Goal: Information Seeking & Learning: Learn about a topic

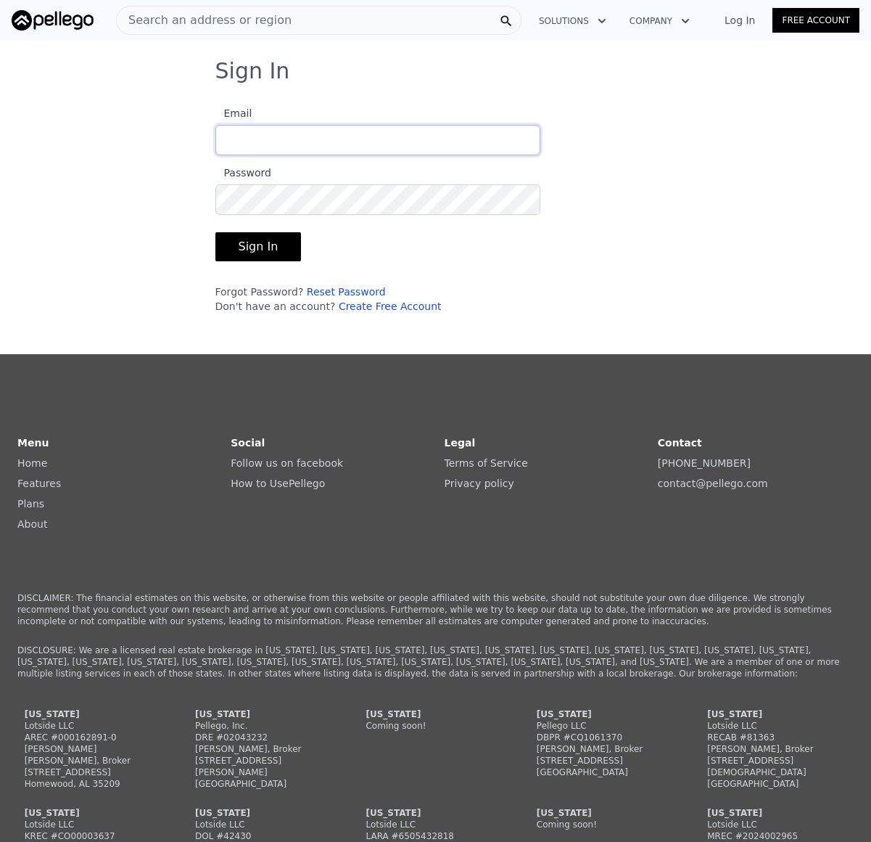
type input "[EMAIL_ADDRESS][DOMAIN_NAME]"
click at [260, 244] on button "Sign In" at bounding box center [258, 246] width 86 height 29
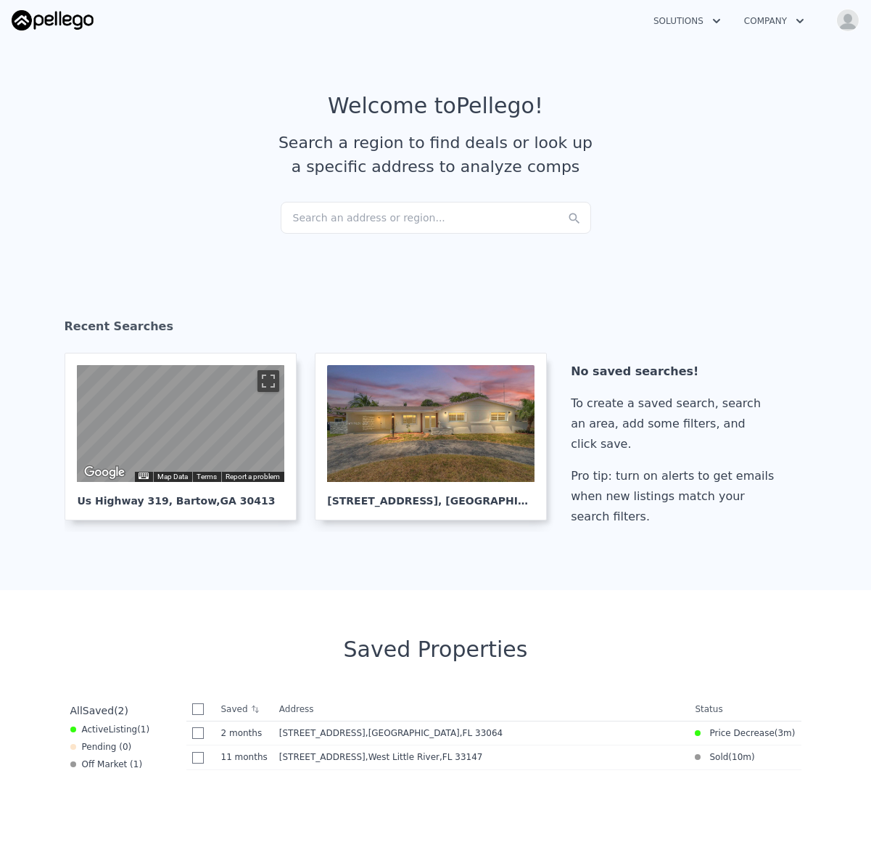
click at [447, 220] on div "Search an address or region..." at bounding box center [436, 218] width 310 height 32
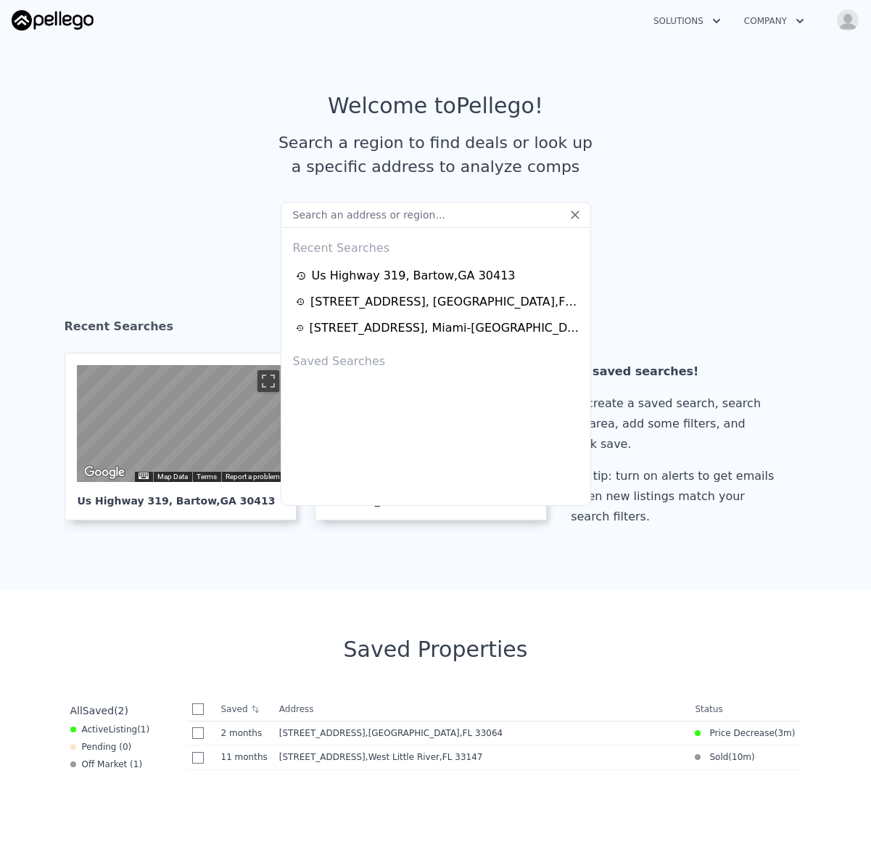
click at [446, 220] on input "text" at bounding box center [436, 215] width 310 height 26
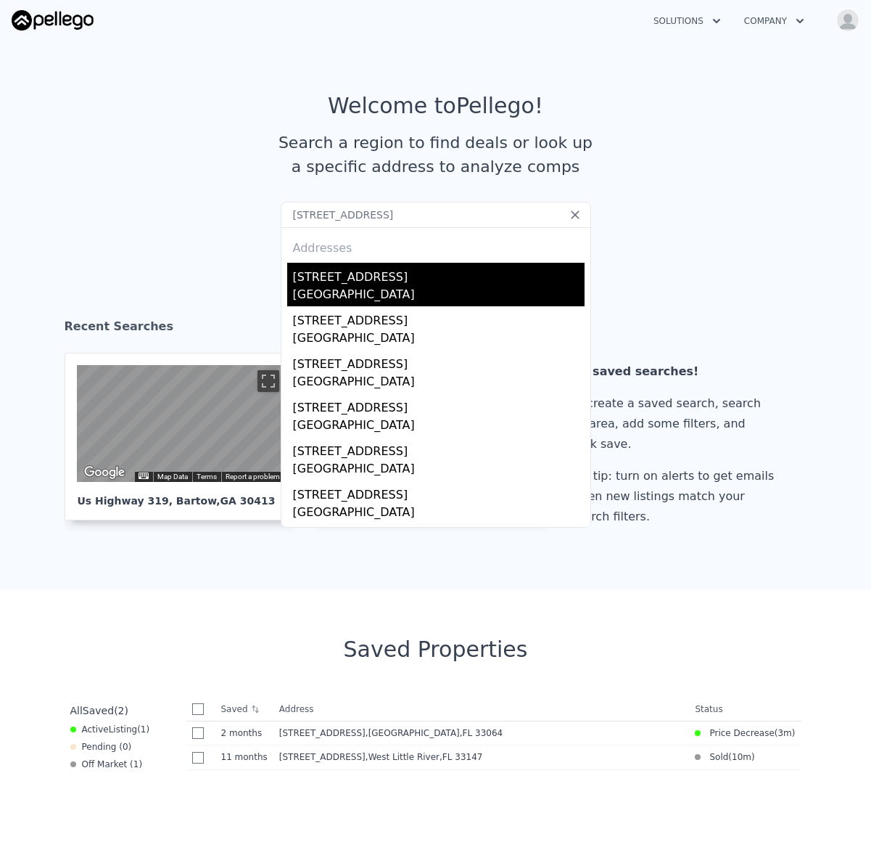
type input "[STREET_ADDRESS]"
click at [384, 271] on div "[STREET_ADDRESS]" at bounding box center [439, 274] width 292 height 23
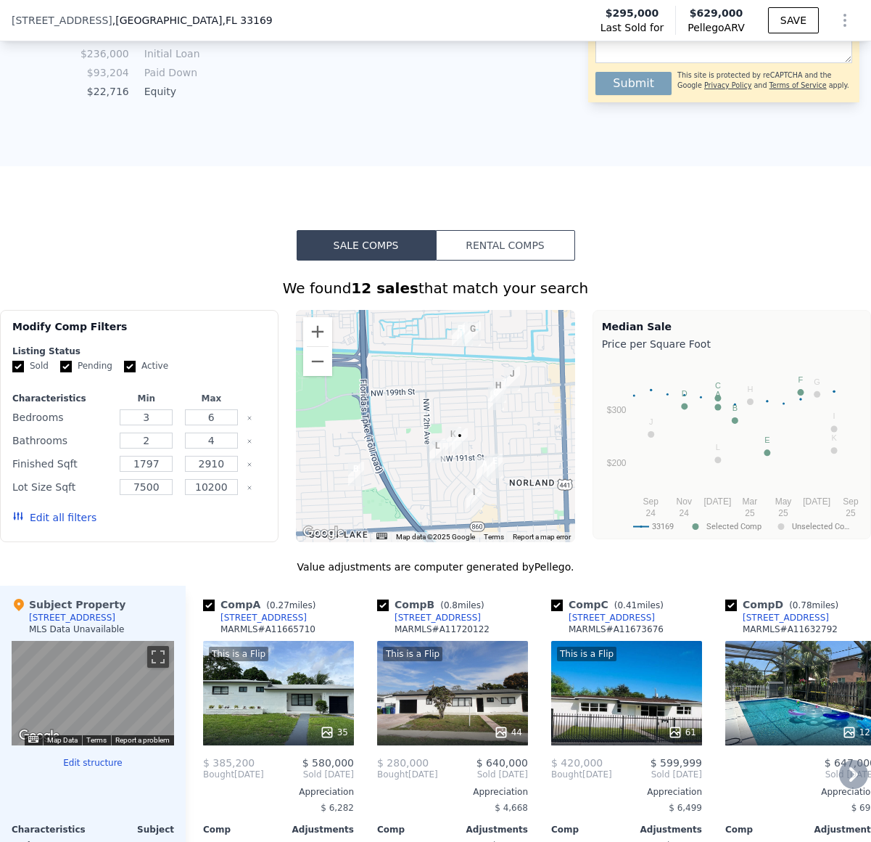
scroll to position [1020, 0]
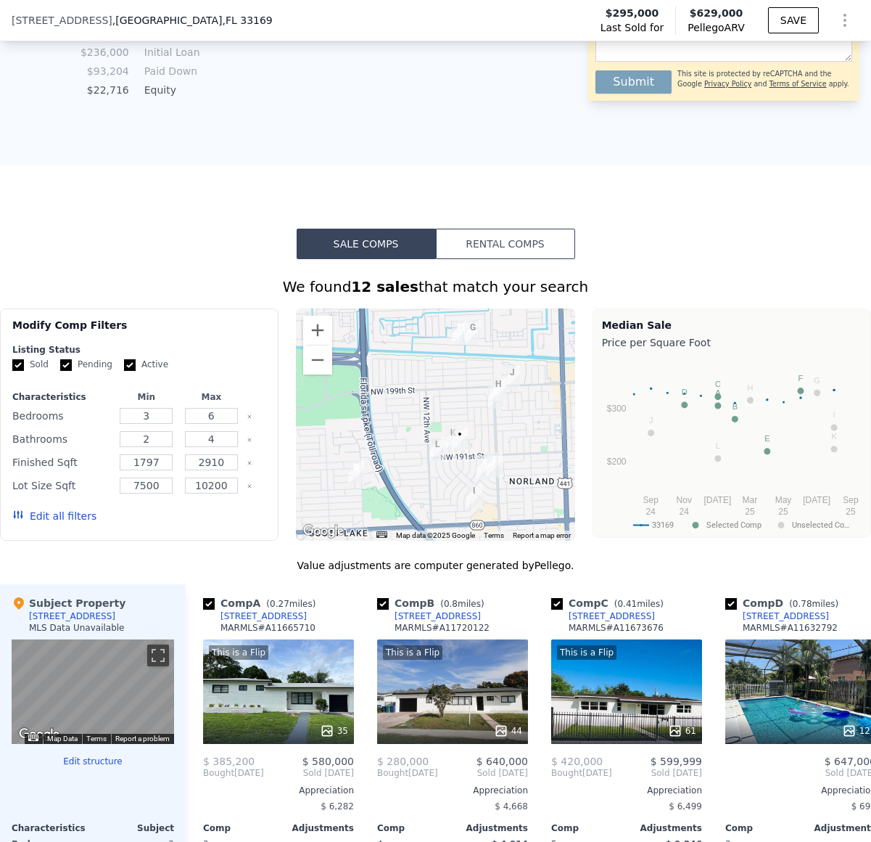
click at [64, 514] on button "Edit all filters" at bounding box center [54, 516] width 84 height 15
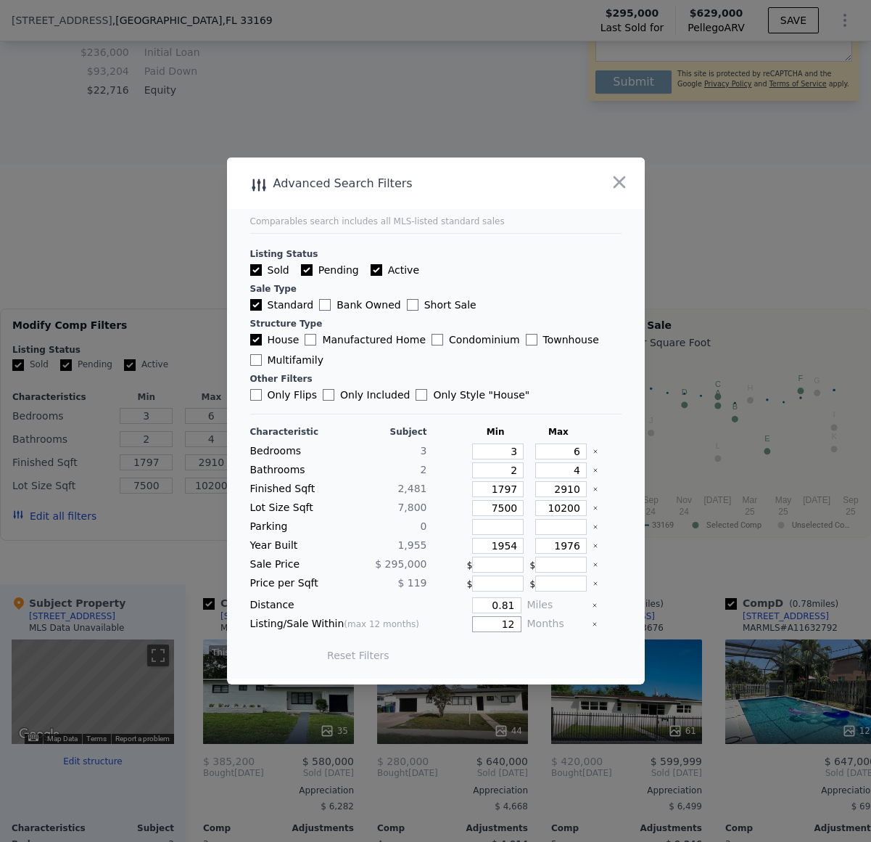
drag, startPoint x: 498, startPoint y: 622, endPoint x: 525, endPoint y: 624, distance: 26.9
click at [525, 624] on div "Listing/Sale Within (max 12 months) 12 Months" at bounding box center [435, 624] width 371 height 16
type input "3"
click at [532, 652] on button "Update Search" at bounding box center [516, 655] width 110 height 20
checkbox input "false"
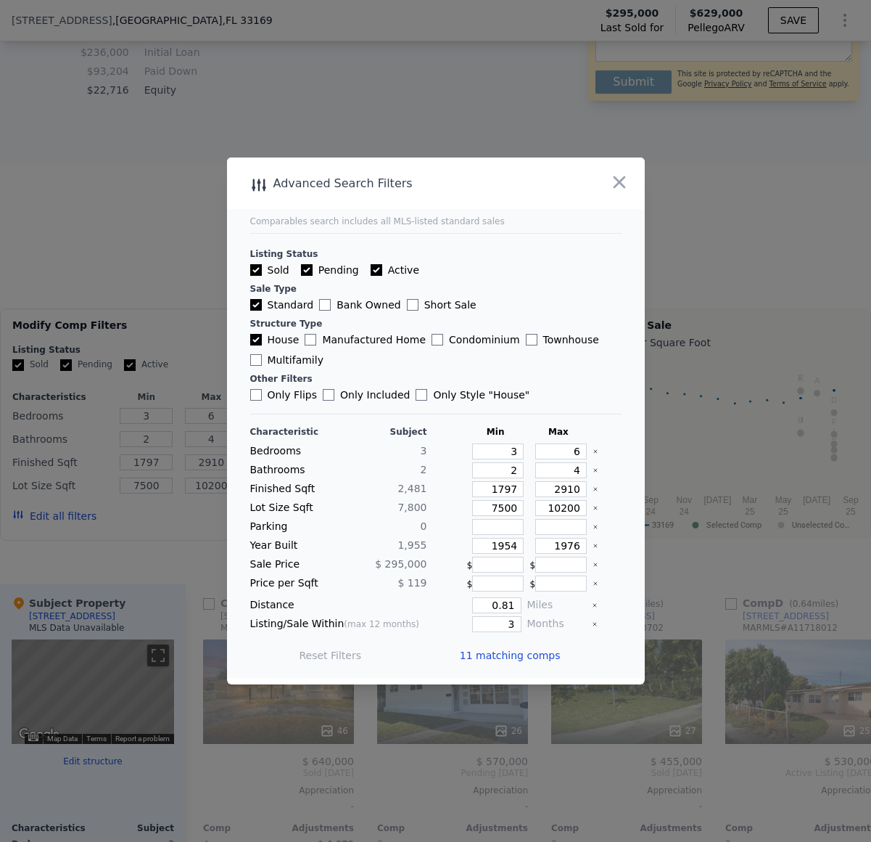
click at [625, 183] on icon "button" at bounding box center [619, 182] width 20 height 20
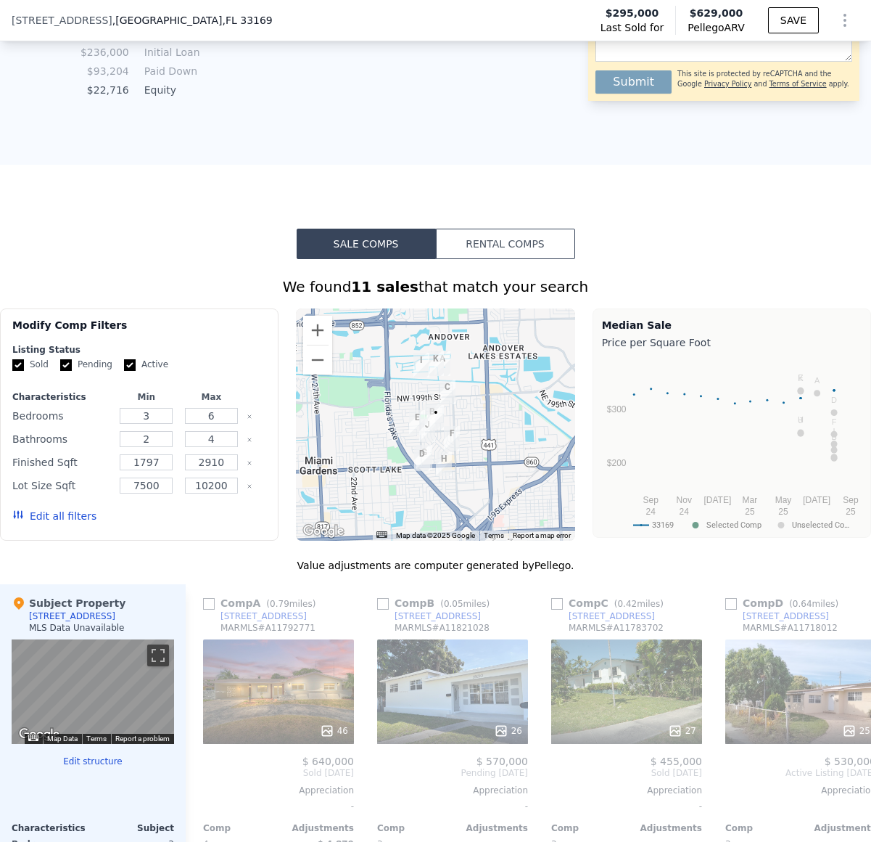
click at [165, 184] on div "Sale Comps Rental Comps We found 11 sales that match your search Filters Map Pr…" at bounding box center [435, 642] width 871 height 955
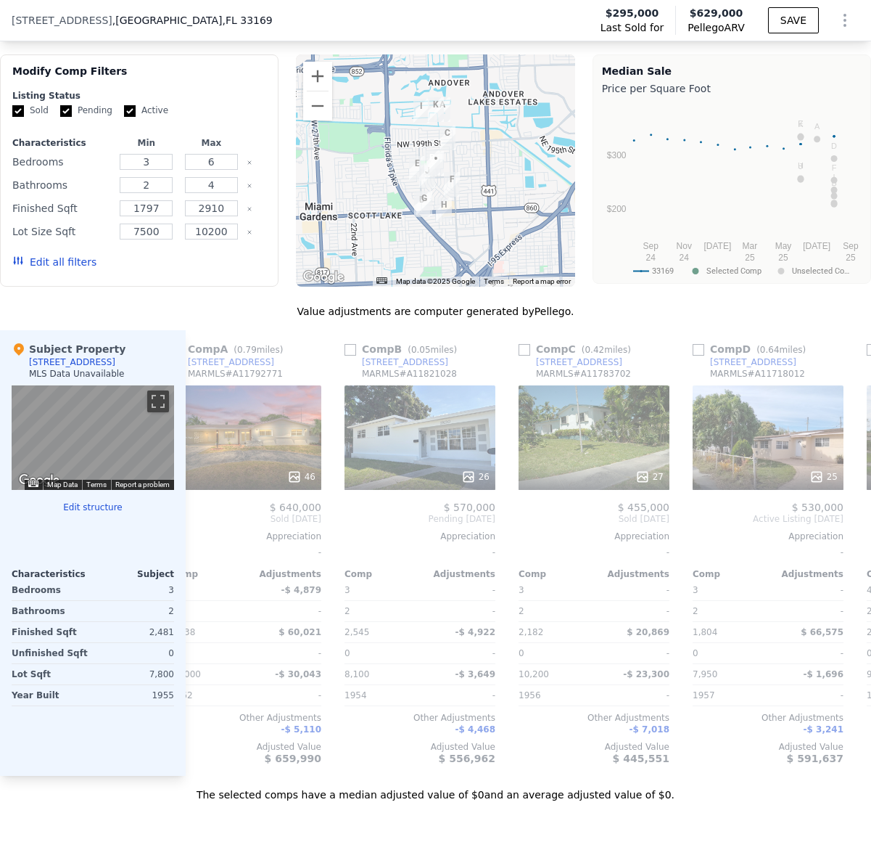
scroll to position [0, 0]
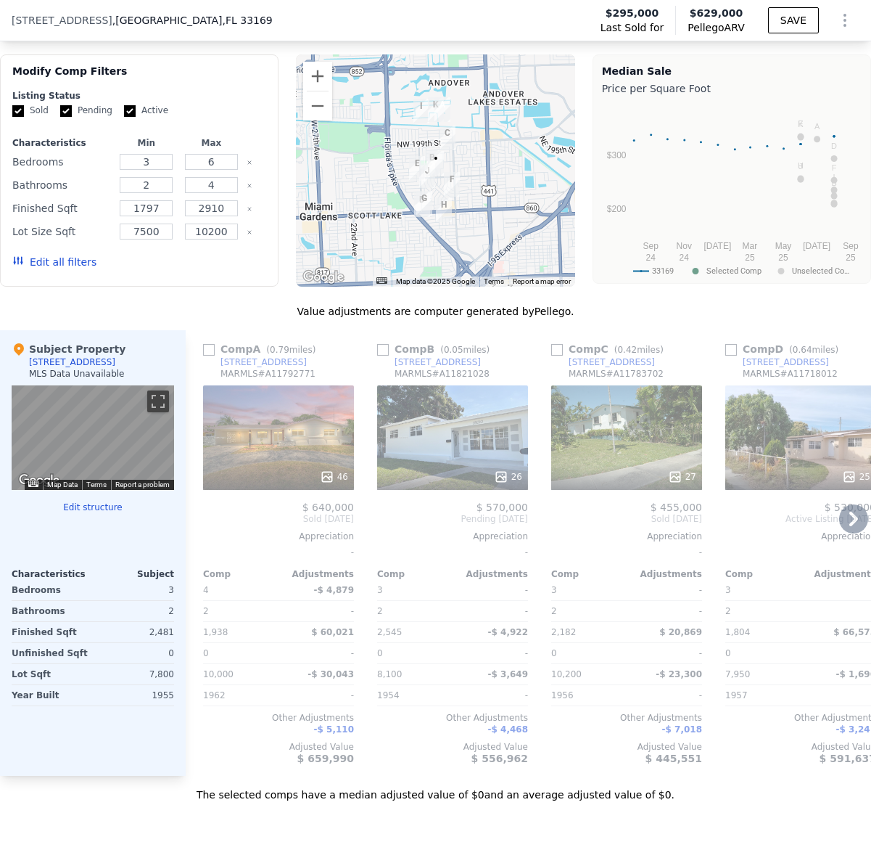
checkbox input "true"
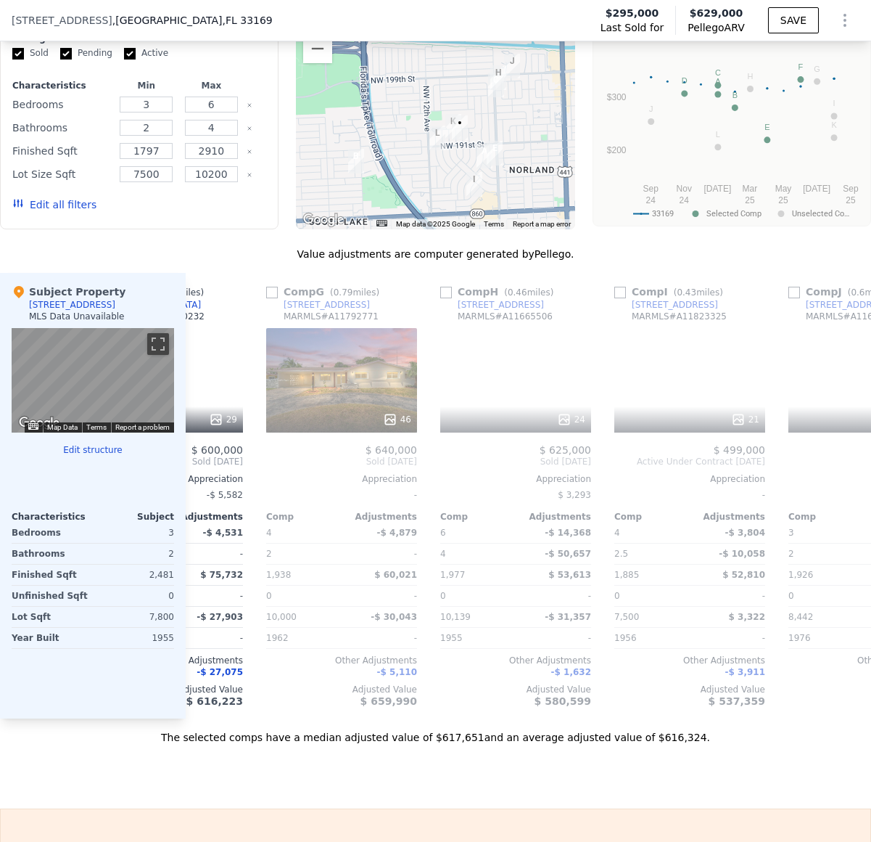
scroll to position [0, 1003]
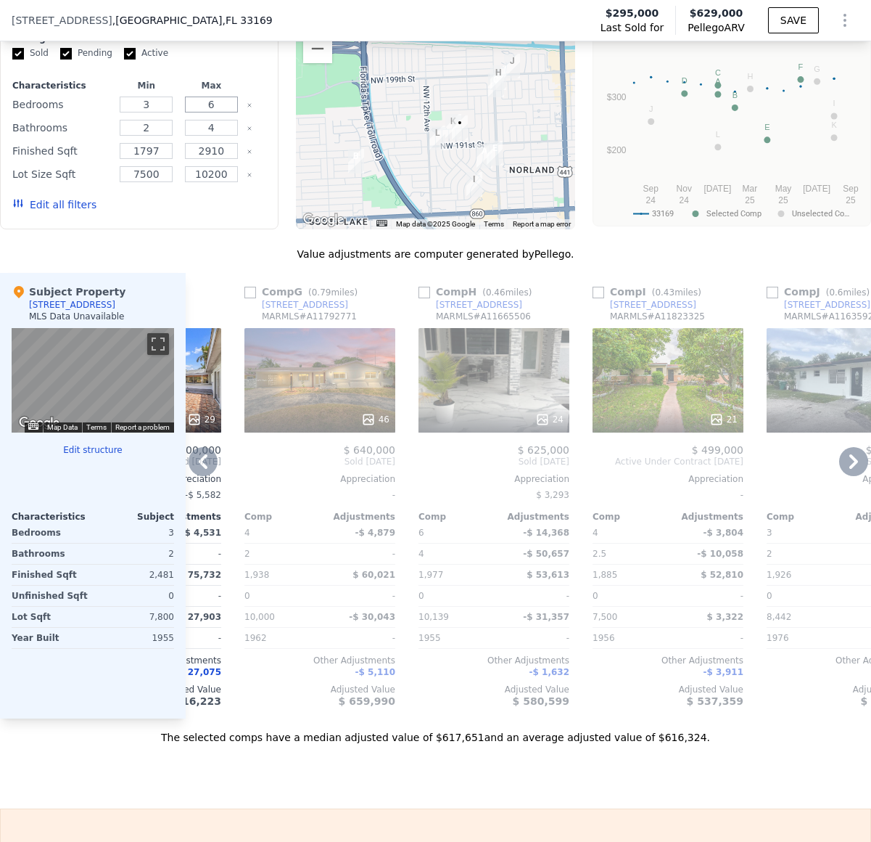
click at [213, 105] on input "6" at bounding box center [211, 104] width 53 height 16
type input "3"
click at [217, 131] on input "4" at bounding box center [211, 128] width 53 height 16
type input "2"
click at [220, 203] on button "Update Search" at bounding box center [212, 204] width 110 height 20
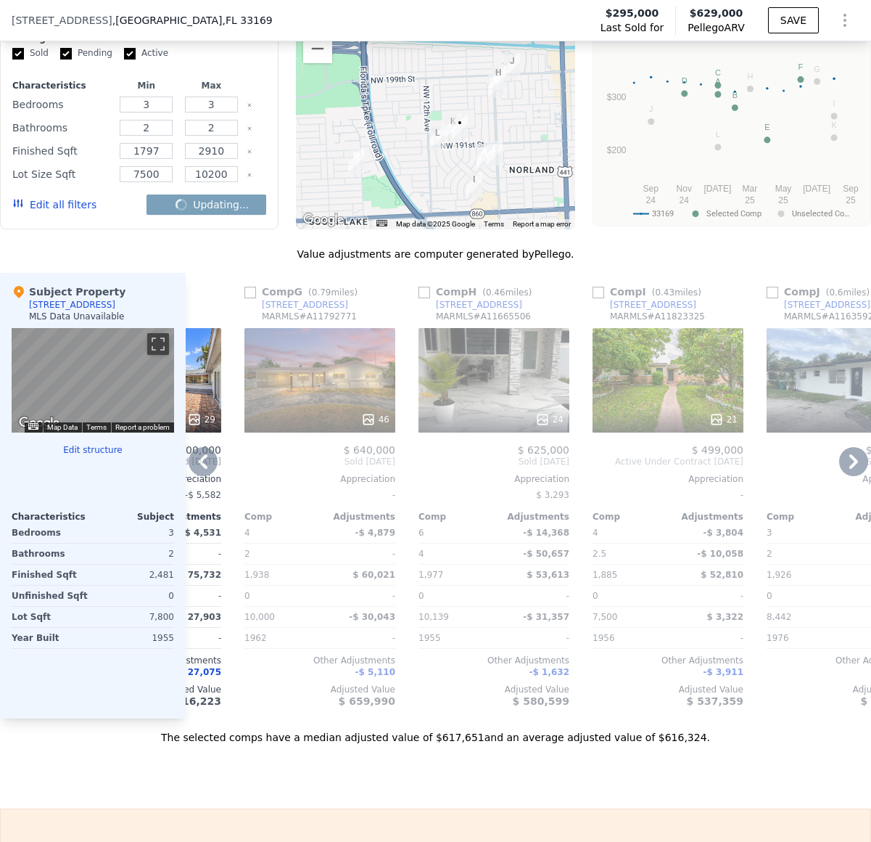
checkbox input "false"
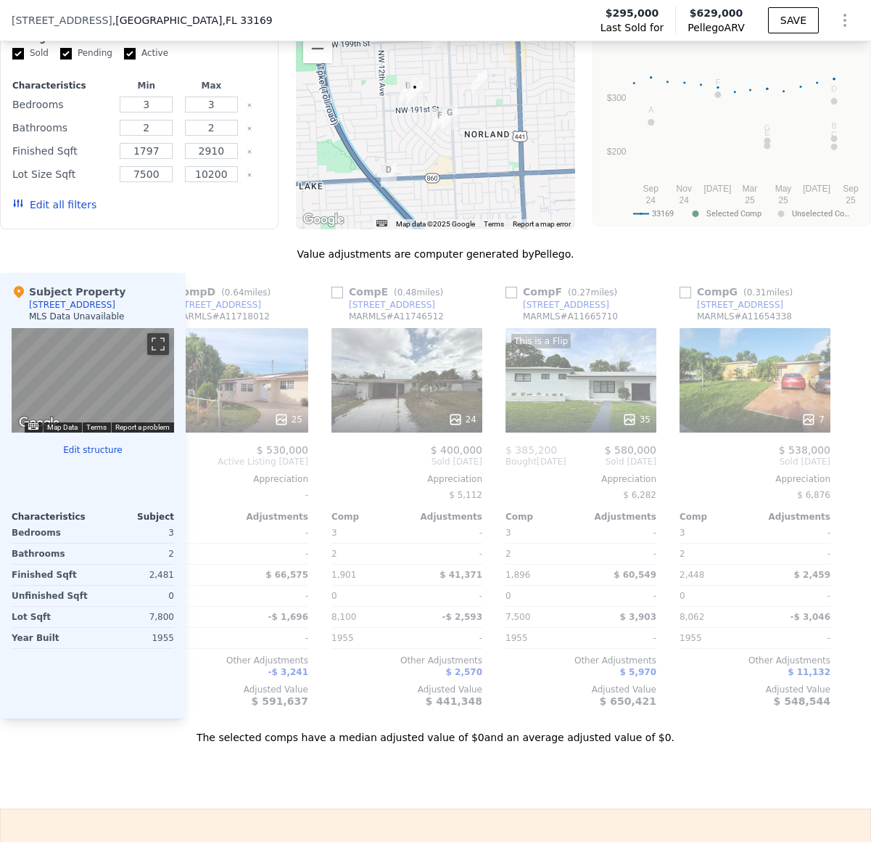
scroll to position [0, 0]
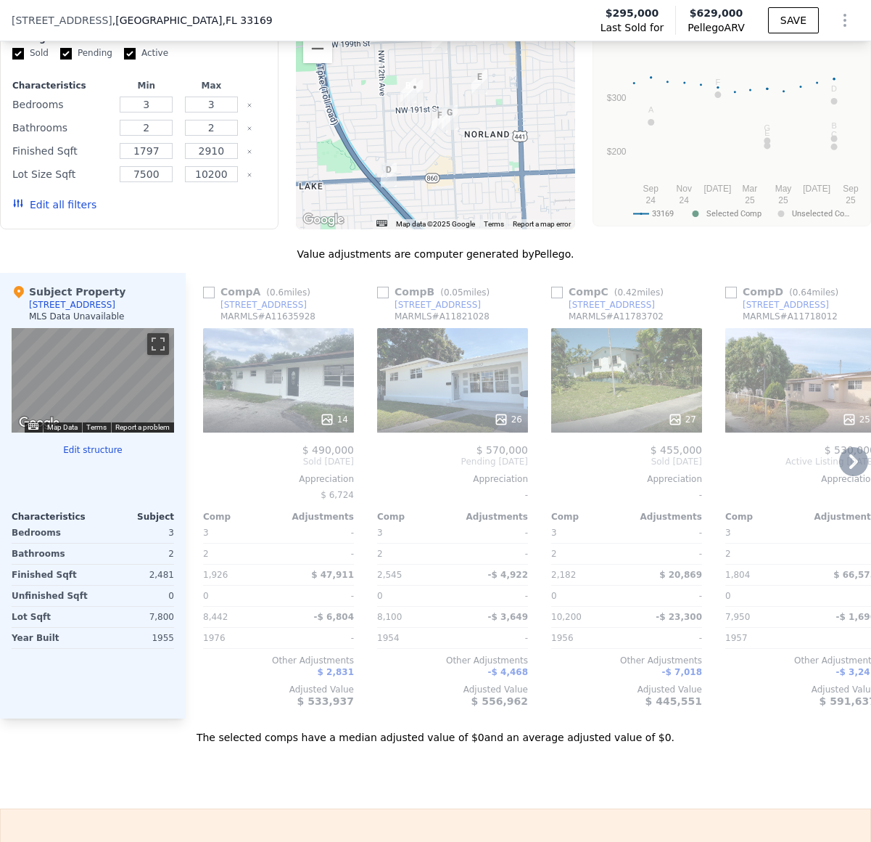
click at [499, 497] on div "-" at bounding box center [452, 495] width 151 height 20
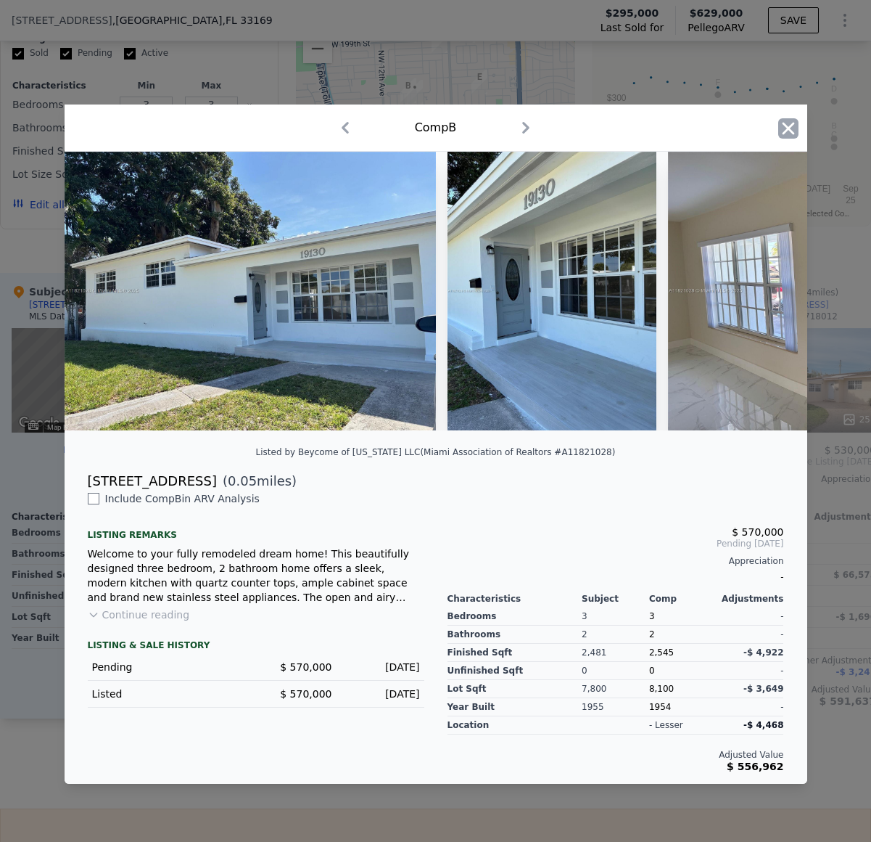
click at [792, 131] on icon "button" at bounding box center [788, 128] width 12 height 12
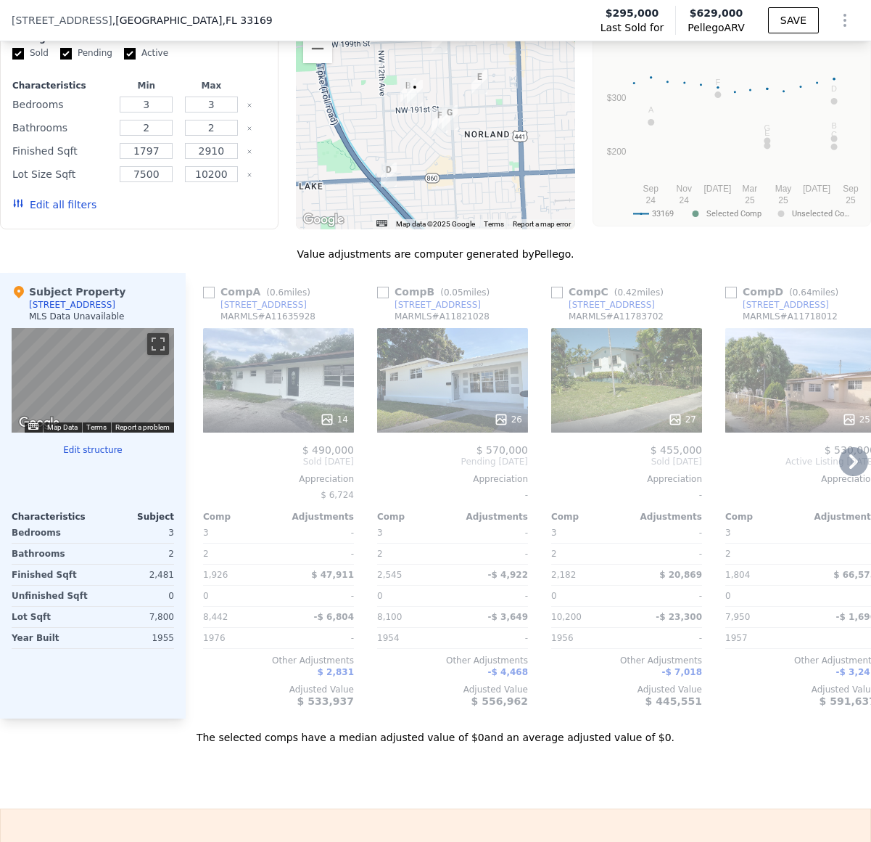
click at [333, 297] on div "Comp A ( 0.6 miles) [STREET_ADDRESS][GEOGRAPHIC_DATA] # A11635928" at bounding box center [278, 306] width 151 height 44
click at [263, 273] on div "Comp A ( 0.6 miles) [STREET_ADDRESS][GEOGRAPHIC_DATA] # A11635928 14 $ 490,000 …" at bounding box center [278, 495] width 162 height 445
click at [184, 277] on div "Subject Property [STREET_ADDRESS] MLS Data Unavailable ← Move left → Move right…" at bounding box center [93, 495] width 186 height 445
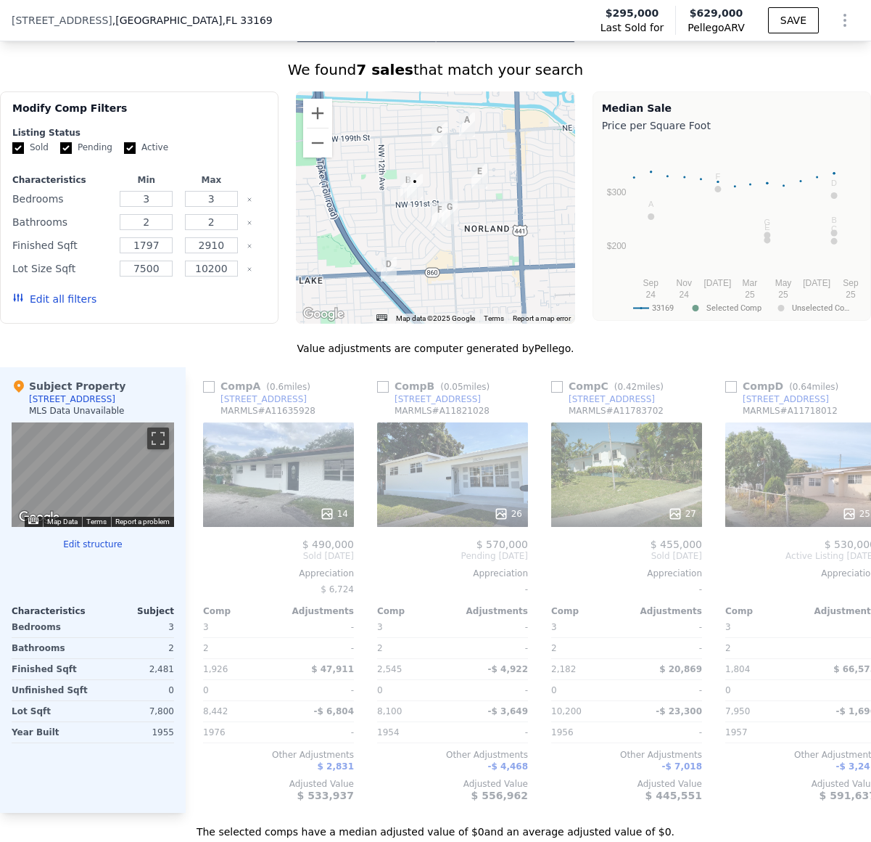
scroll to position [1233, 0]
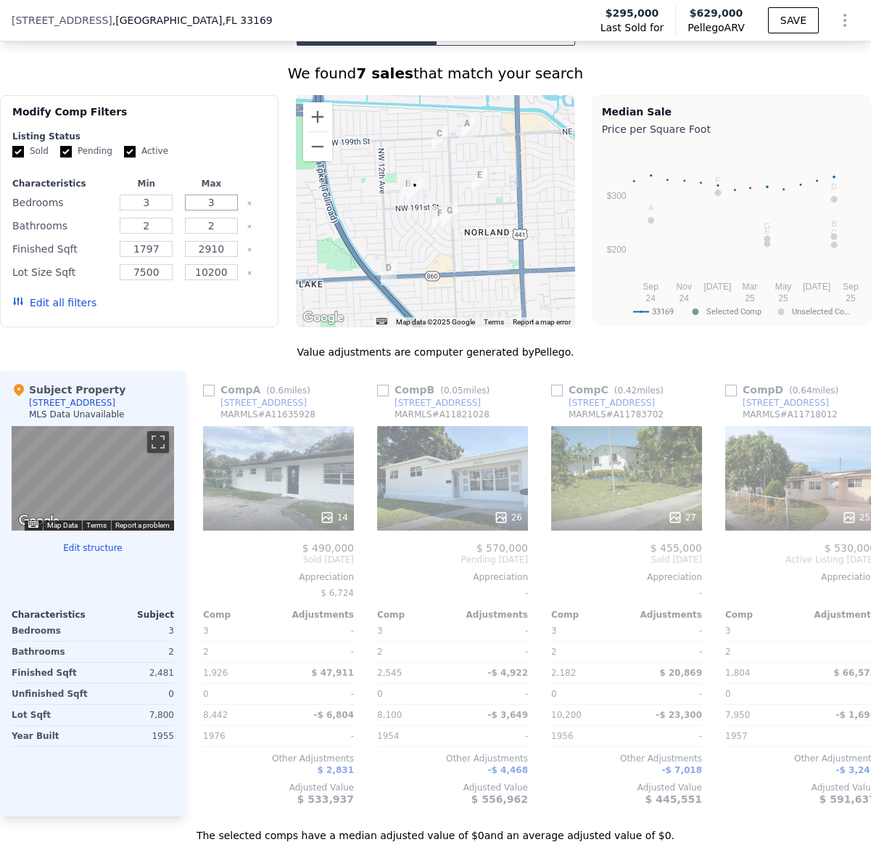
click at [221, 202] on input "3" at bounding box center [211, 202] width 53 height 16
type input "6"
click at [223, 226] on input "2" at bounding box center [211, 226] width 53 height 16
type input "4"
click at [234, 303] on button "Update Search" at bounding box center [212, 302] width 110 height 20
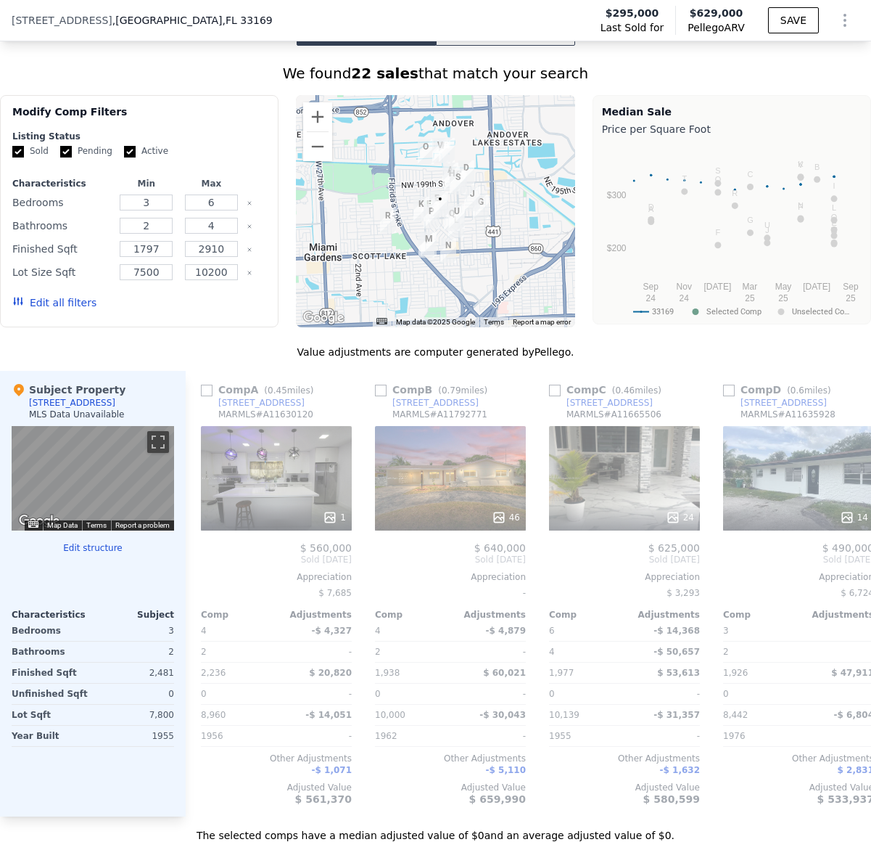
scroll to position [0, 0]
click at [284, 494] on div "1" at bounding box center [278, 478] width 151 height 104
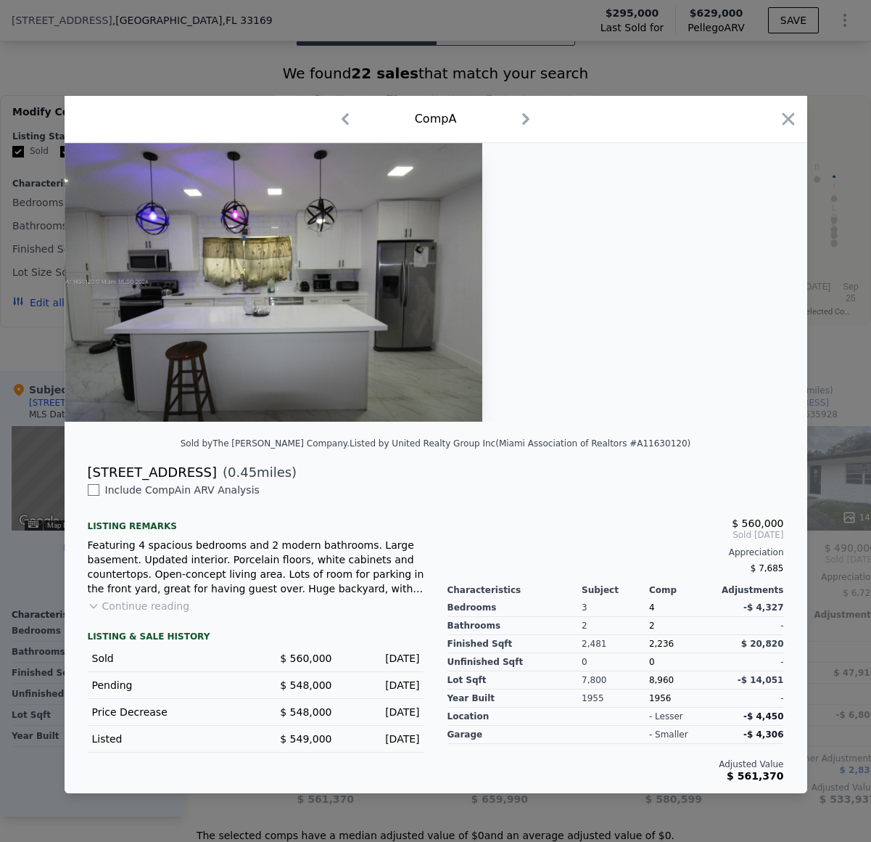
click at [525, 116] on icon "button" at bounding box center [526, 119] width 7 height 12
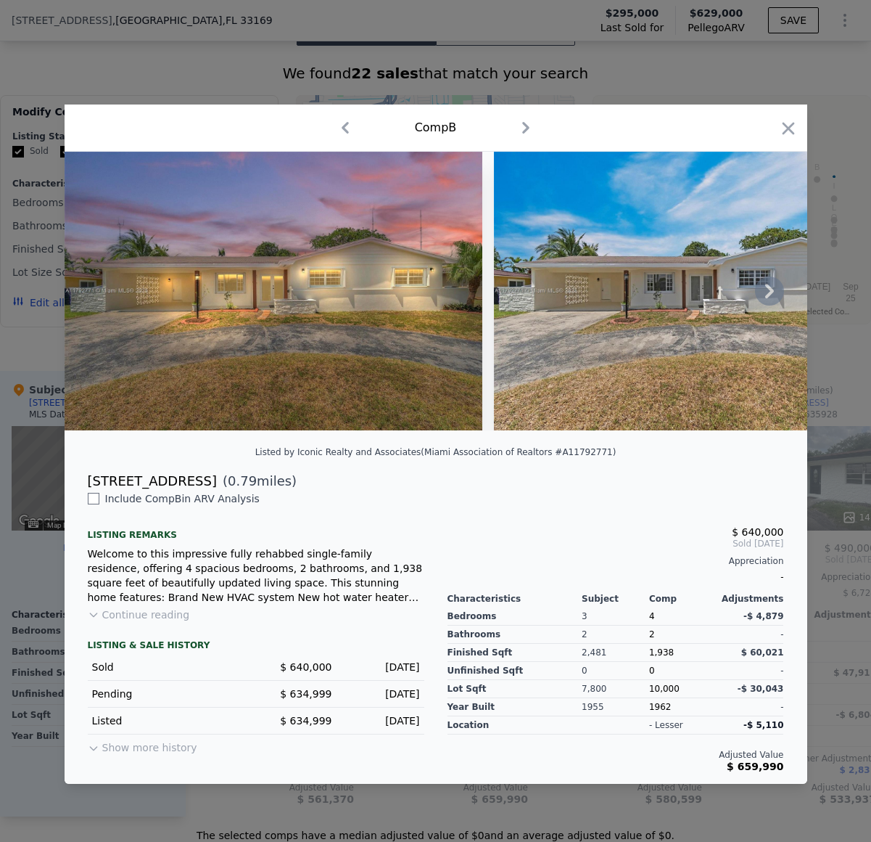
click at [767, 290] on icon at bounding box center [769, 290] width 29 height 29
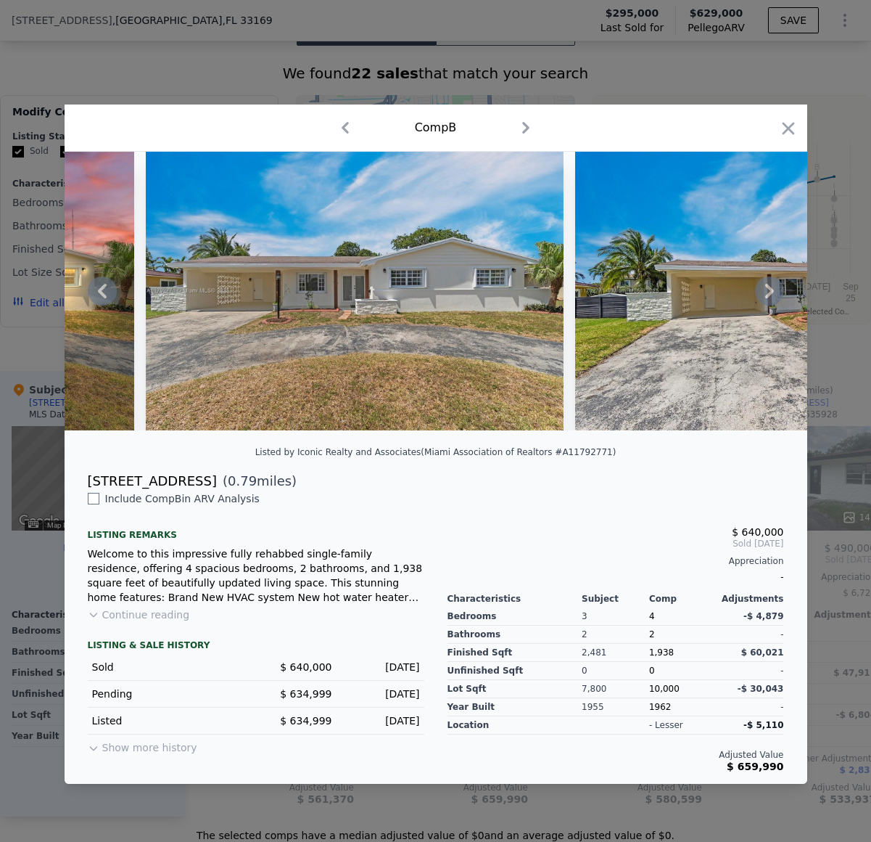
click at [767, 290] on icon at bounding box center [769, 290] width 29 height 29
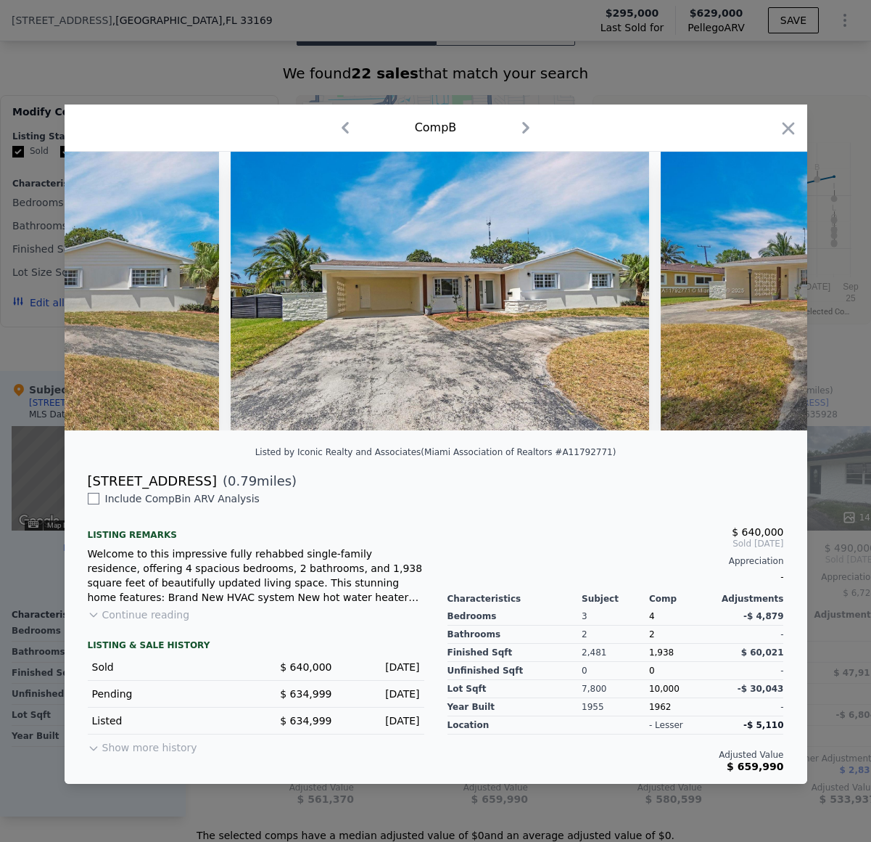
scroll to position [0, 696]
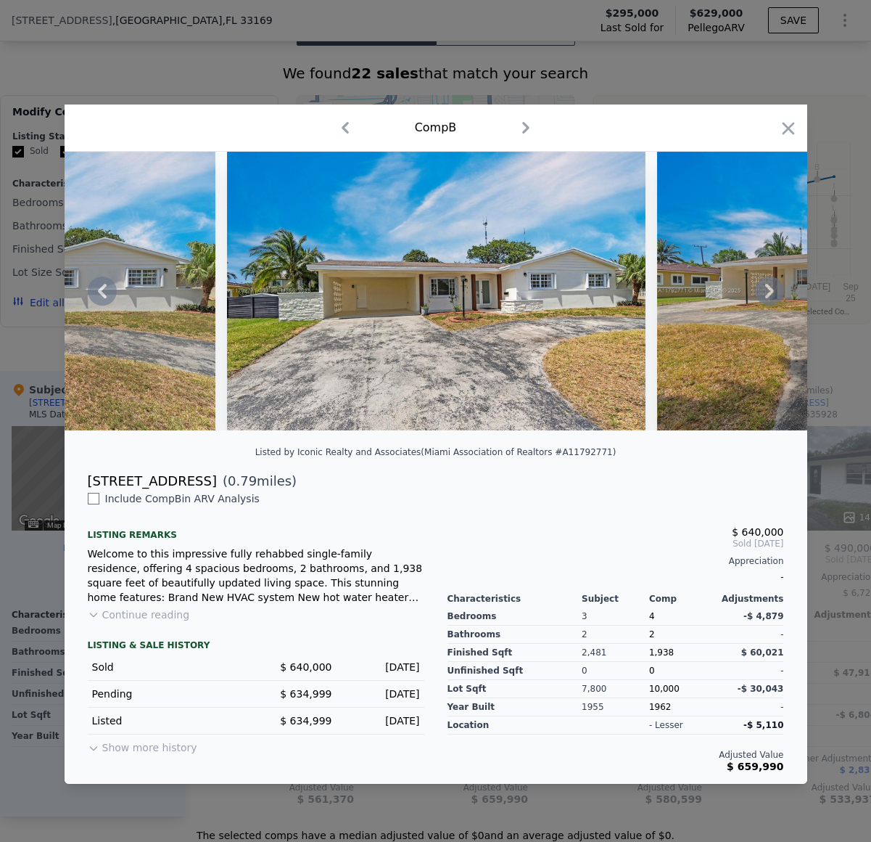
click at [777, 291] on icon at bounding box center [769, 290] width 29 height 29
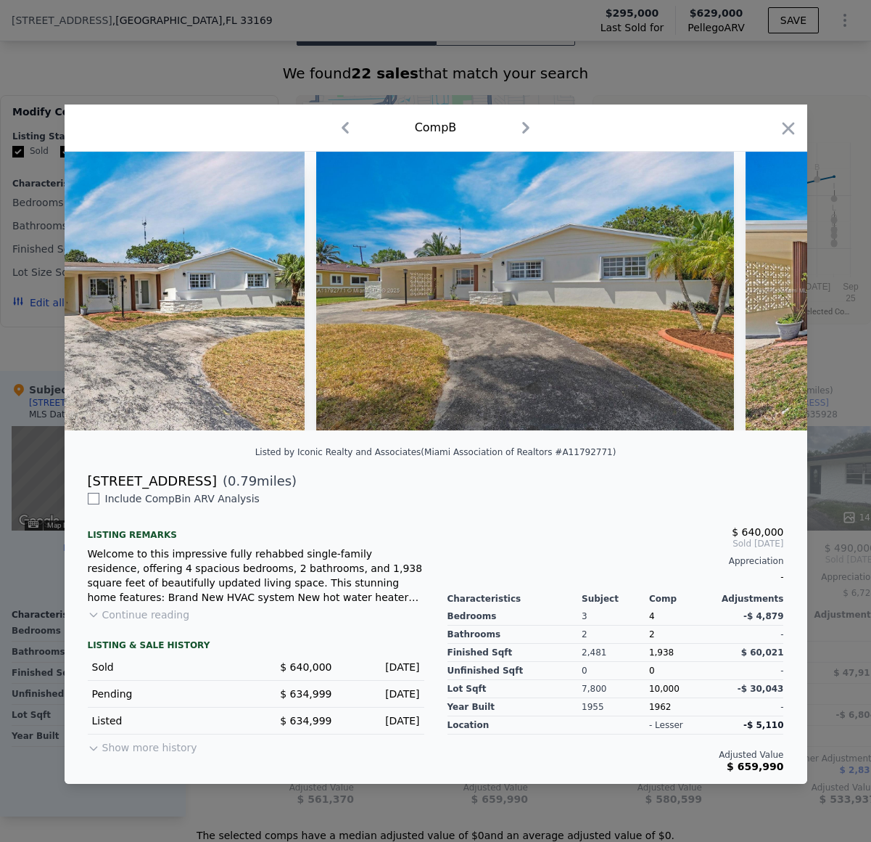
scroll to position [0, 1045]
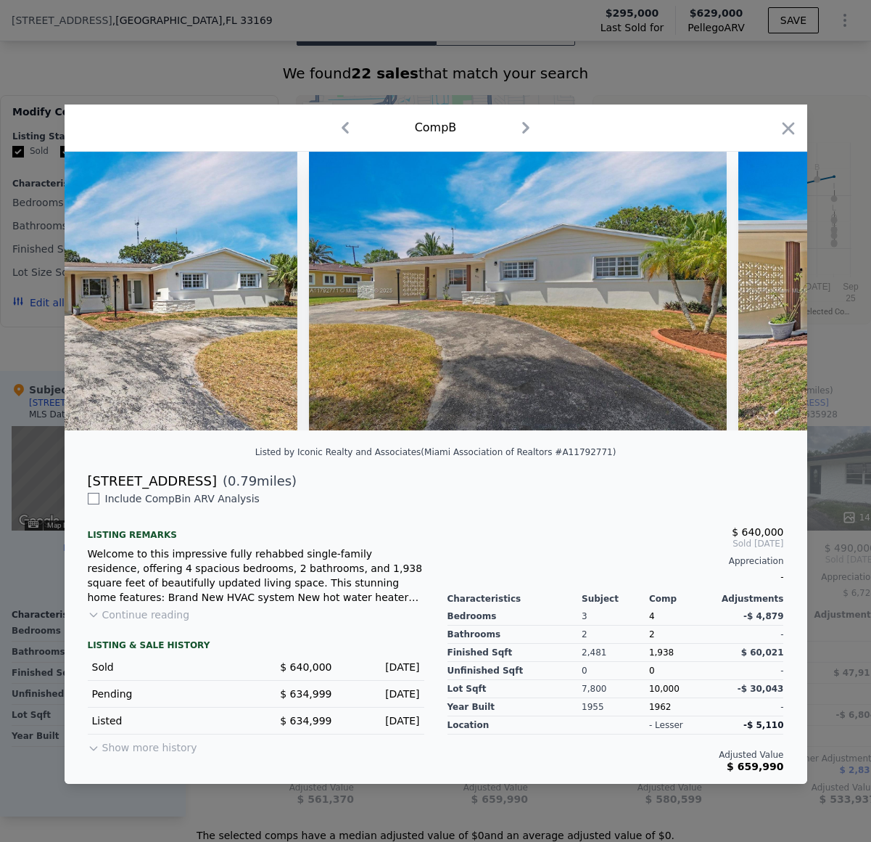
click at [523, 124] on icon "button" at bounding box center [525, 127] width 23 height 23
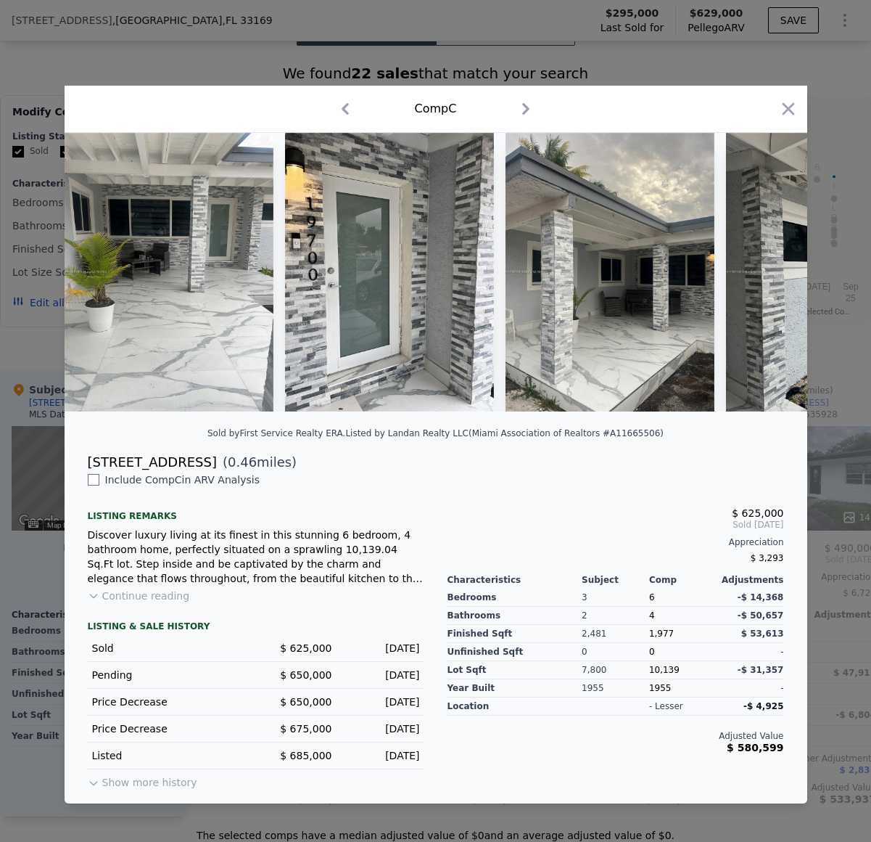
click at [519, 107] on icon "button" at bounding box center [525, 108] width 23 height 23
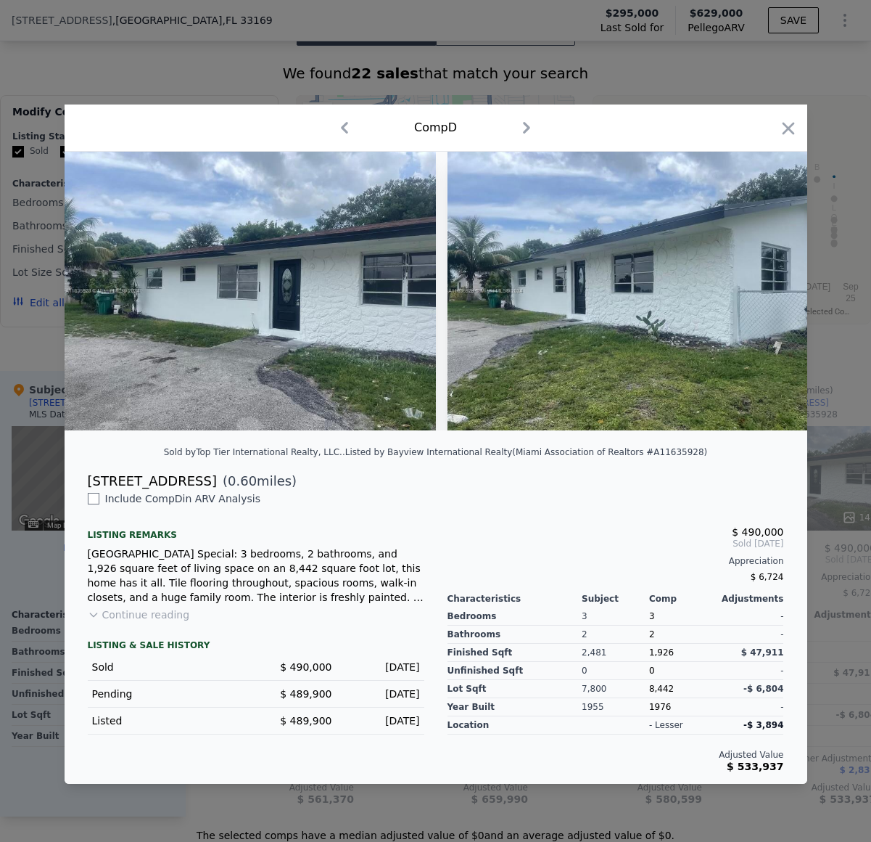
click at [524, 120] on icon "button" at bounding box center [526, 127] width 23 height 23
click at [527, 126] on icon "button" at bounding box center [526, 128] width 7 height 12
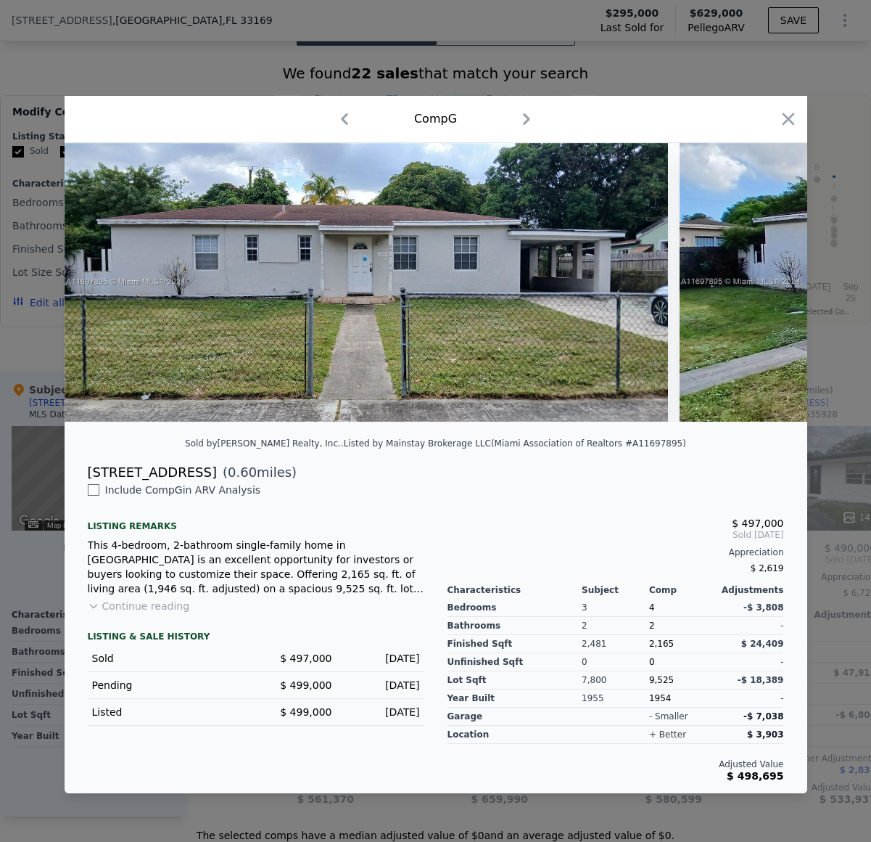
click at [348, 118] on icon "button" at bounding box center [344, 118] width 23 height 23
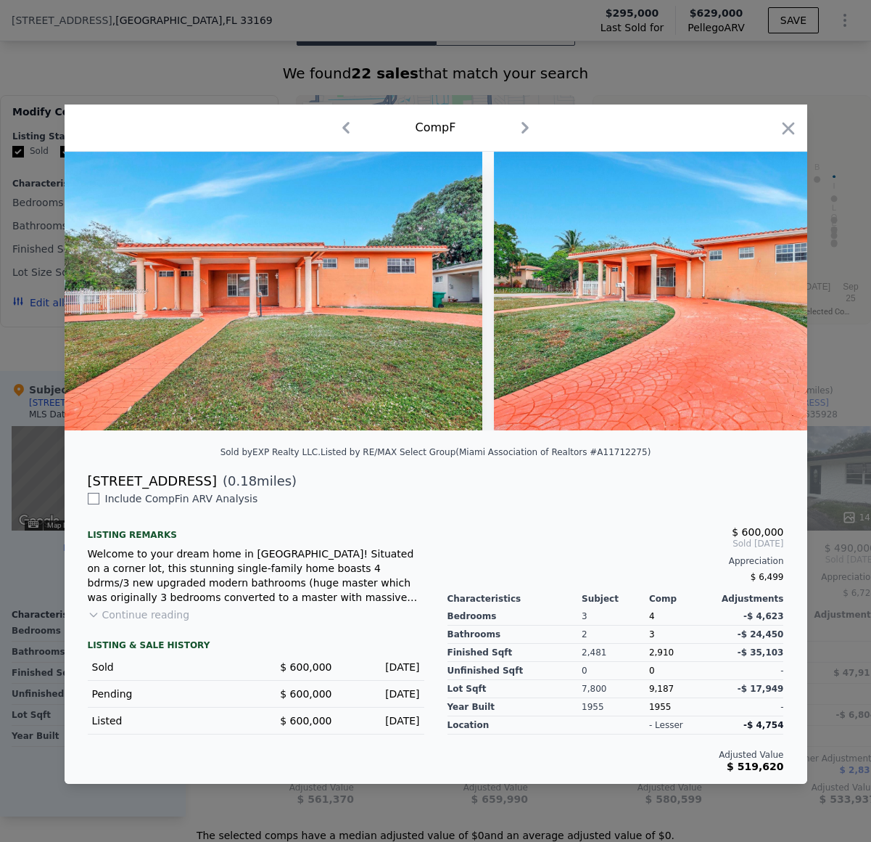
click at [348, 118] on icon "button" at bounding box center [345, 127] width 23 height 23
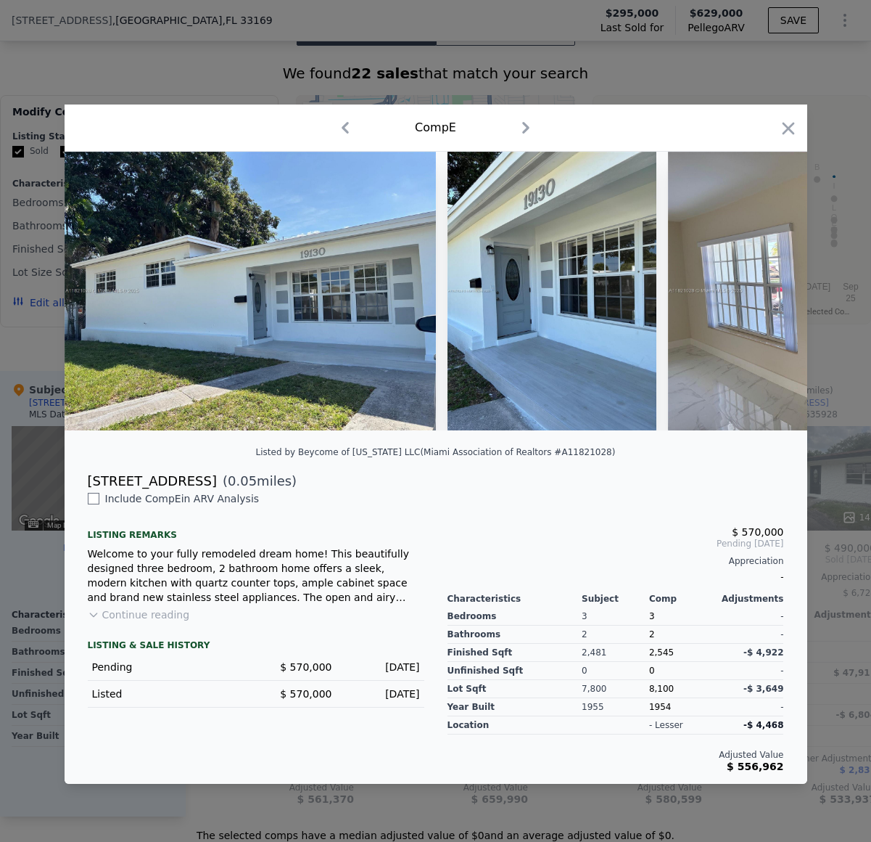
click at [348, 118] on icon "button" at bounding box center [345, 127] width 23 height 23
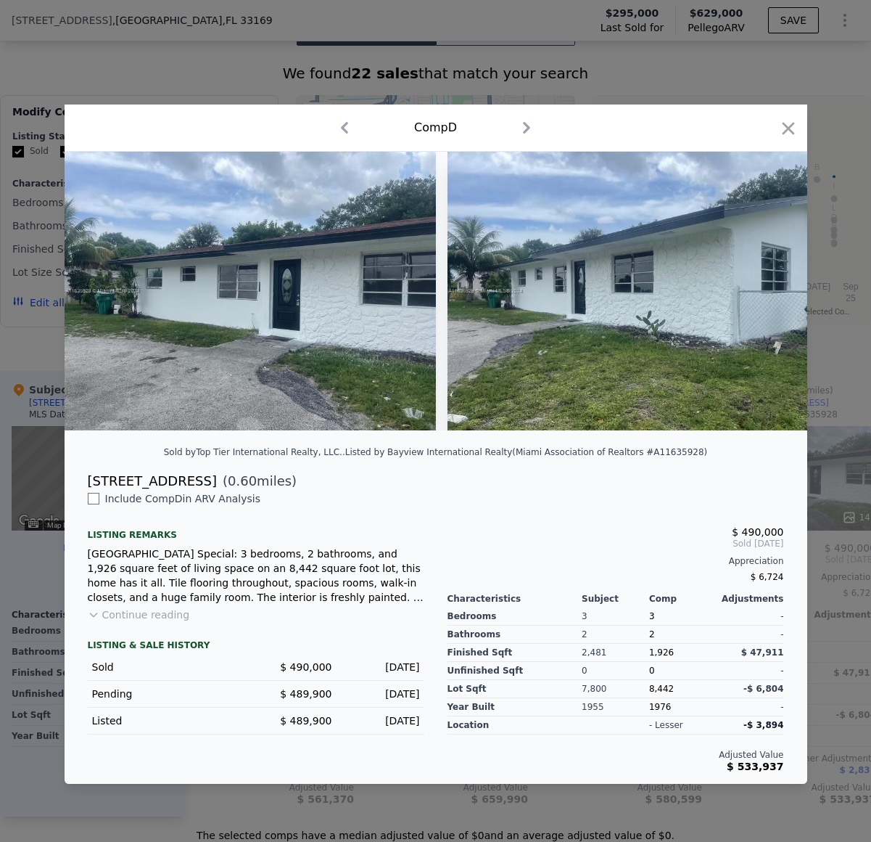
click at [524, 127] on icon "button" at bounding box center [526, 127] width 23 height 23
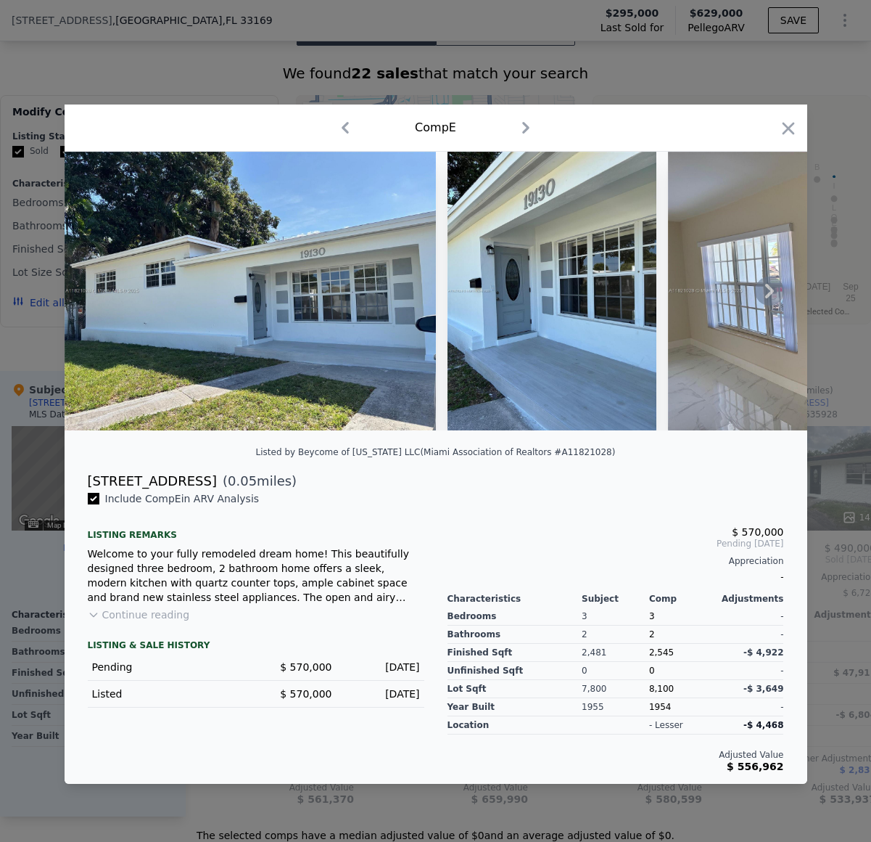
checkbox input "true"
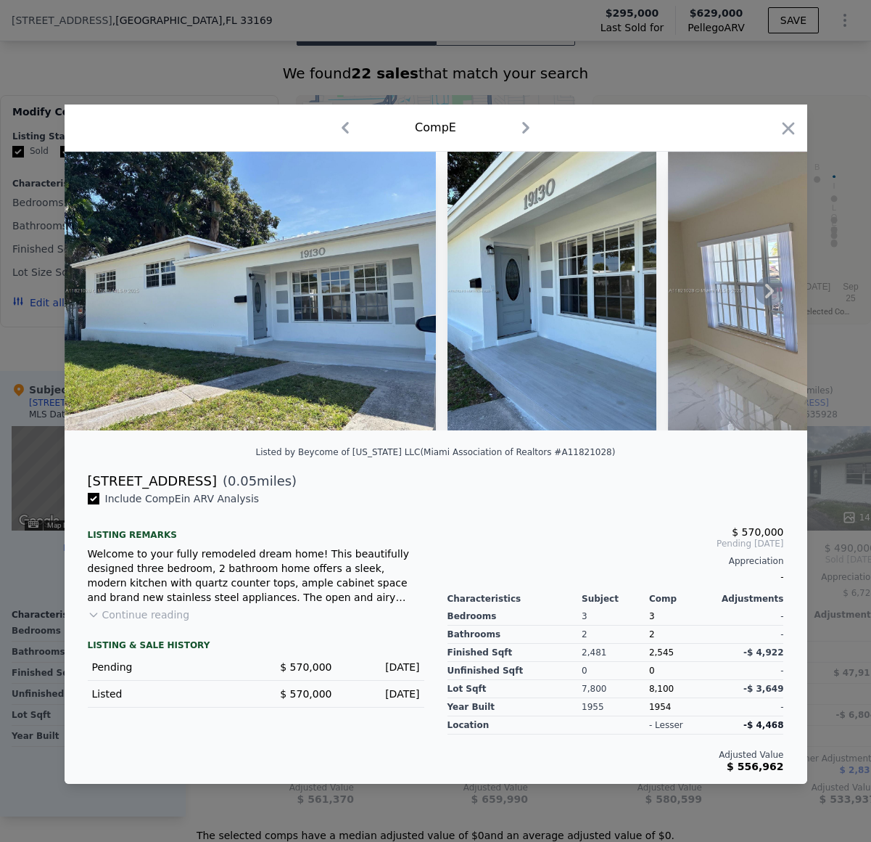
checkbox input "true"
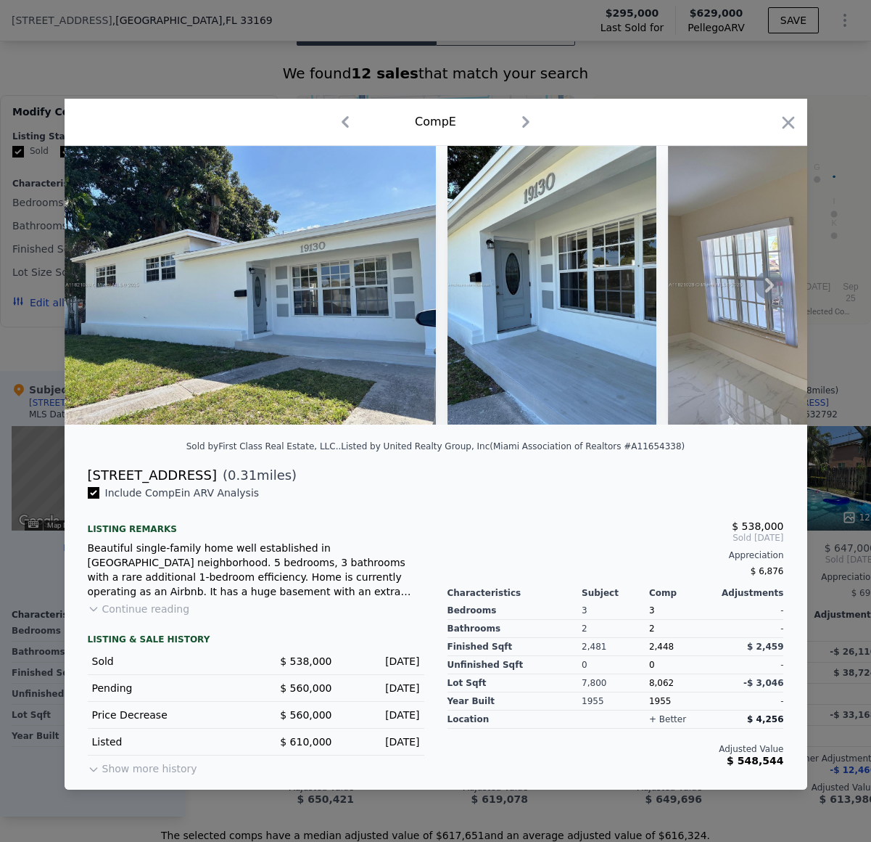
click at [773, 291] on icon at bounding box center [769, 285] width 29 height 29
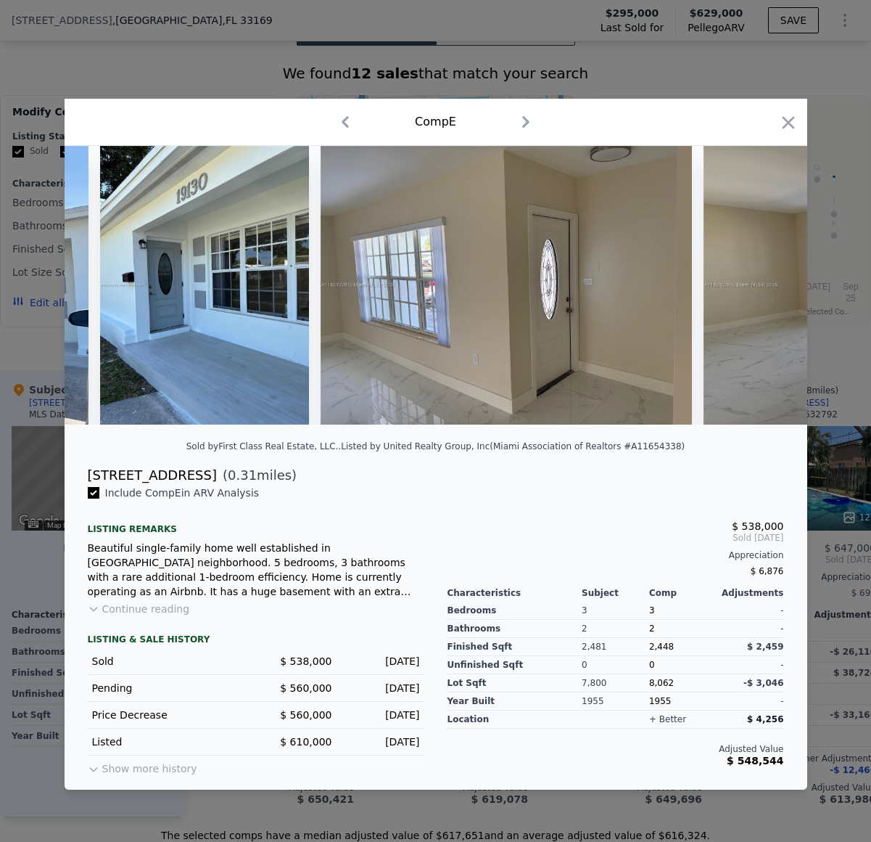
click at [772, 289] on icon at bounding box center [769, 285] width 29 height 29
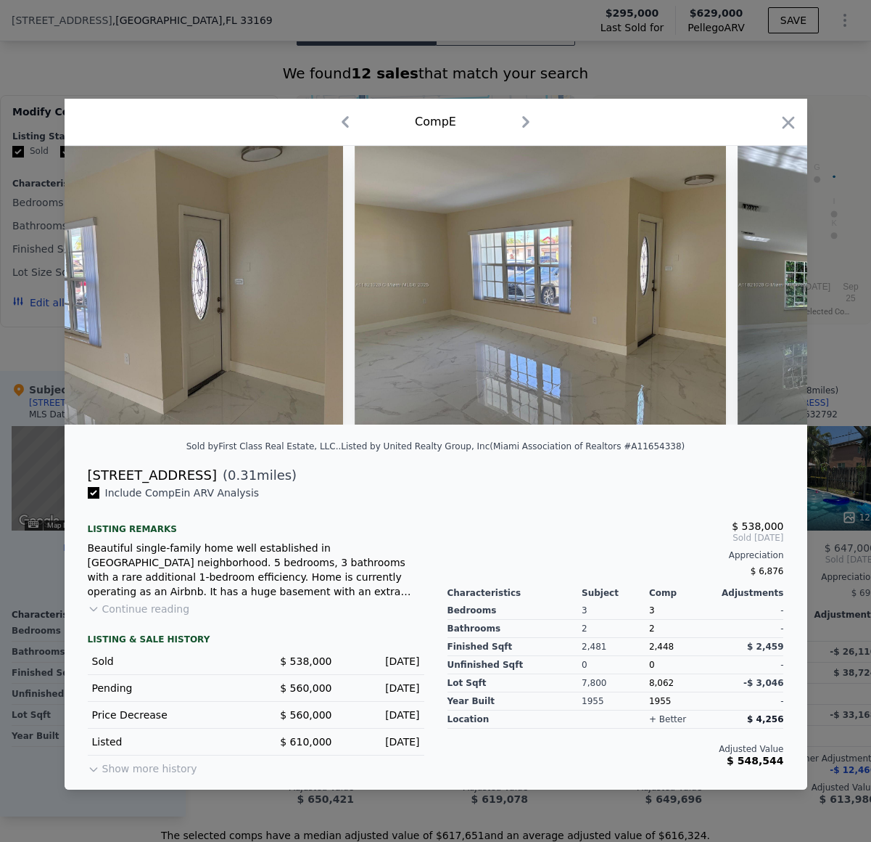
click at [771, 288] on icon at bounding box center [769, 285] width 29 height 29
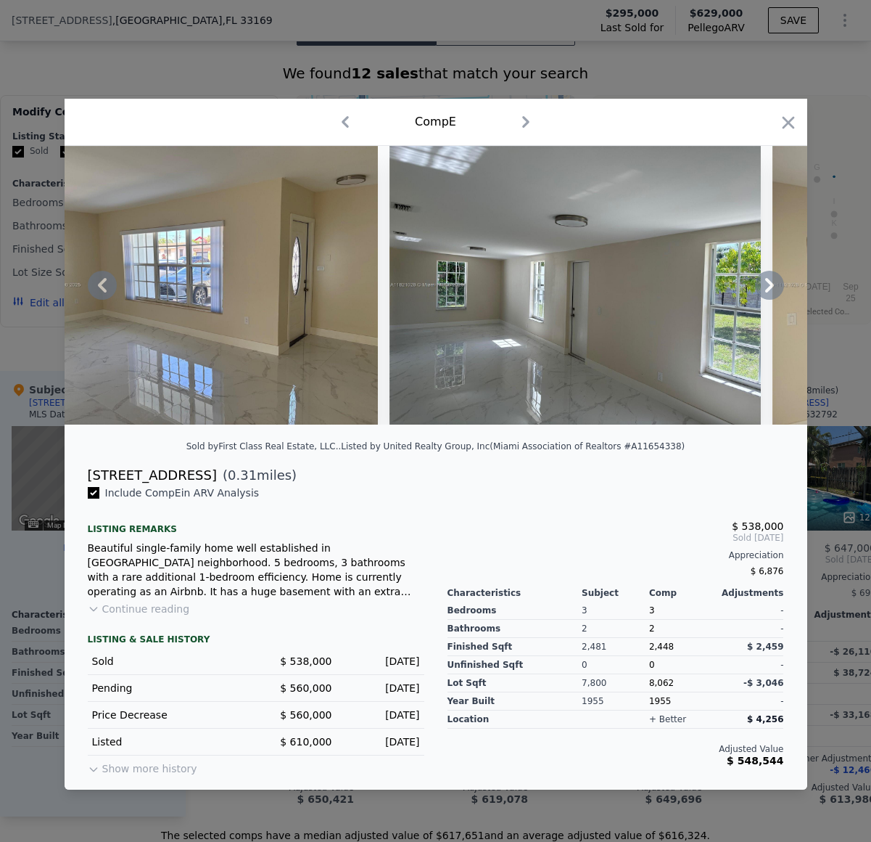
click at [770, 287] on icon at bounding box center [769, 285] width 9 height 15
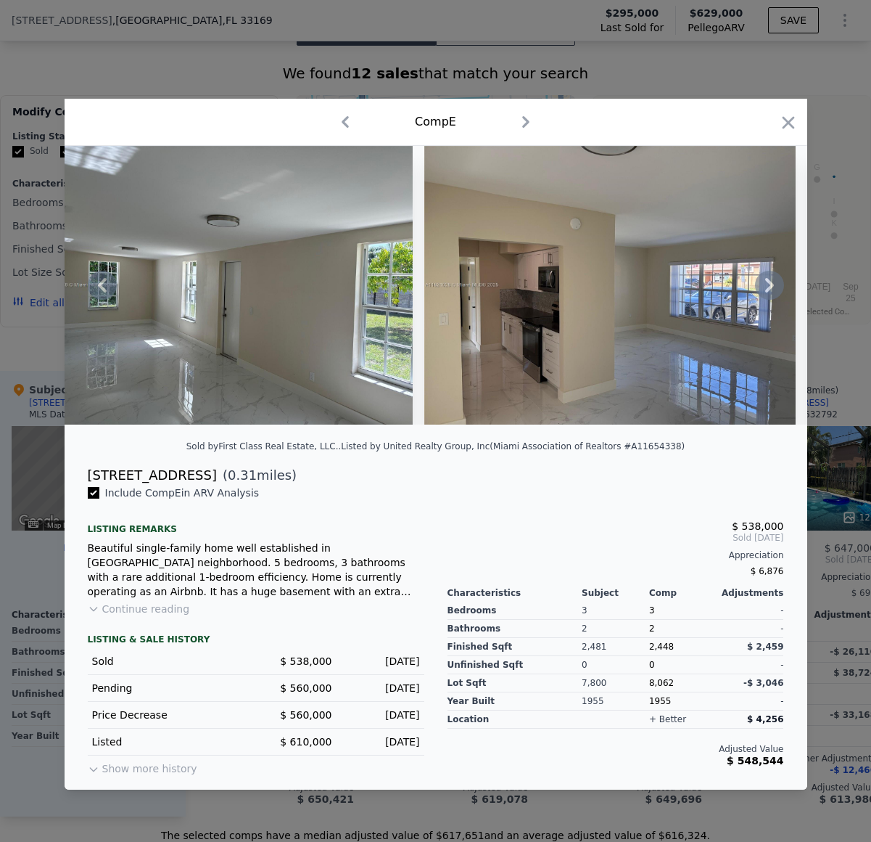
click at [770, 287] on icon at bounding box center [769, 285] width 9 height 15
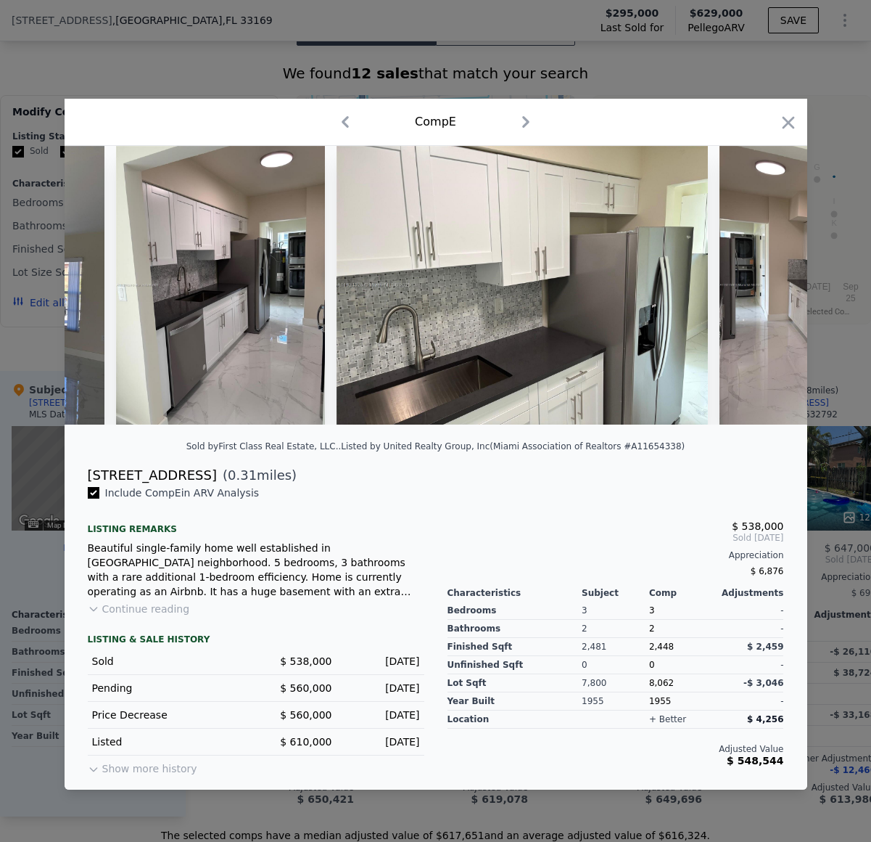
scroll to position [0, 2089]
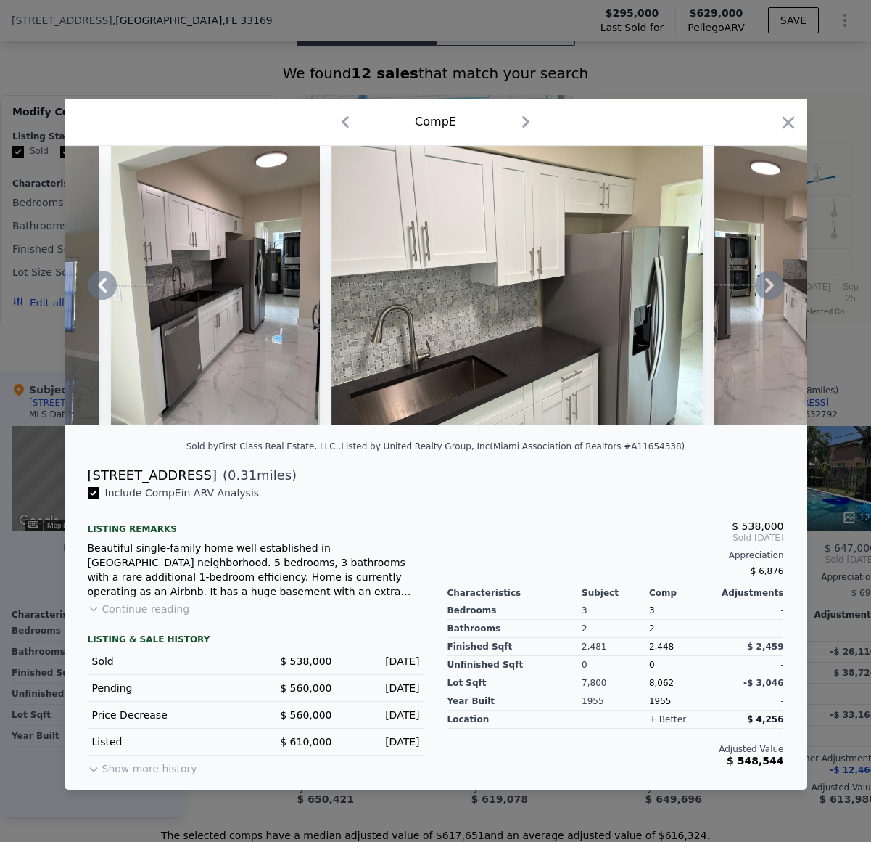
click at [525, 121] on icon "button" at bounding box center [525, 121] width 23 height 23
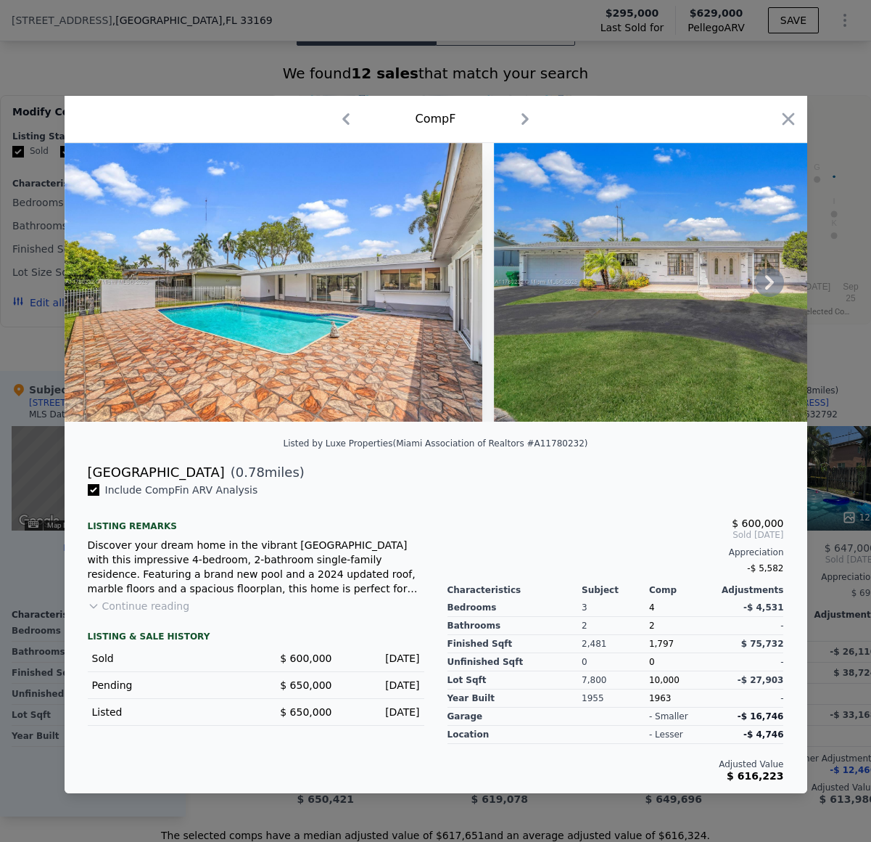
click at [764, 276] on icon at bounding box center [769, 282] width 29 height 29
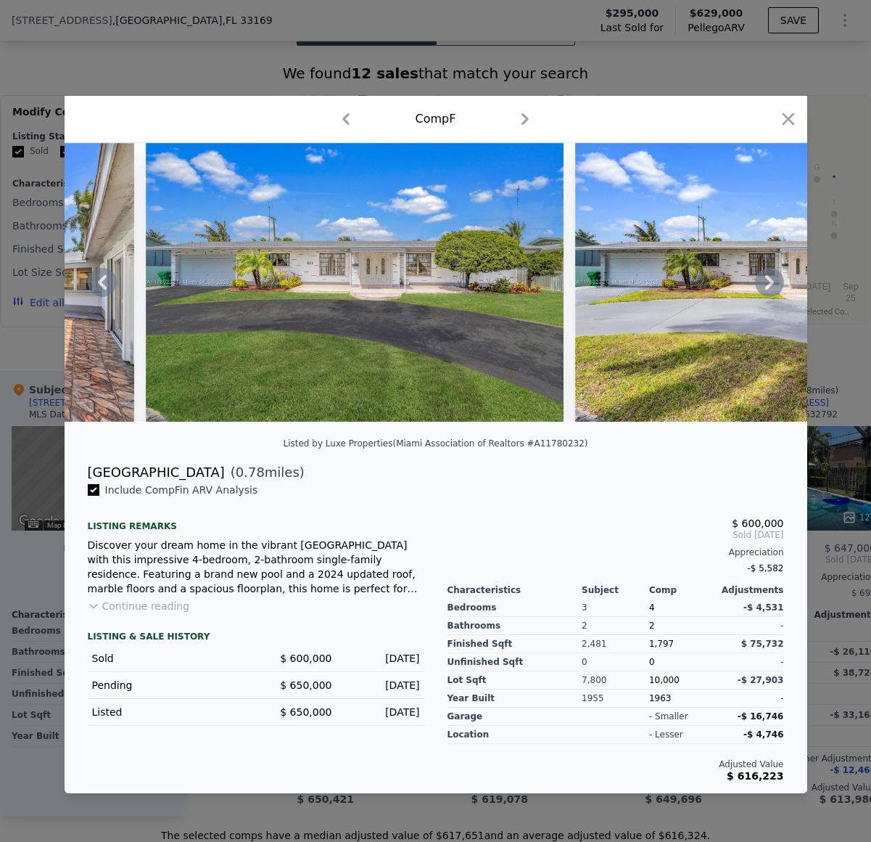
click at [765, 275] on icon at bounding box center [769, 282] width 29 height 29
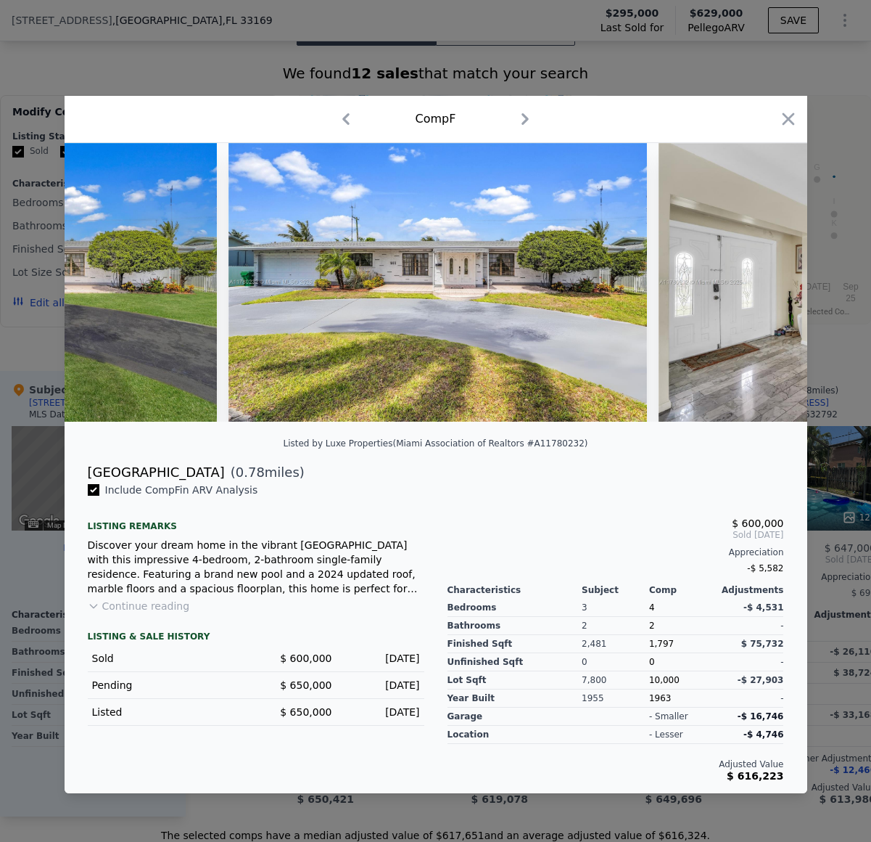
scroll to position [0, 696]
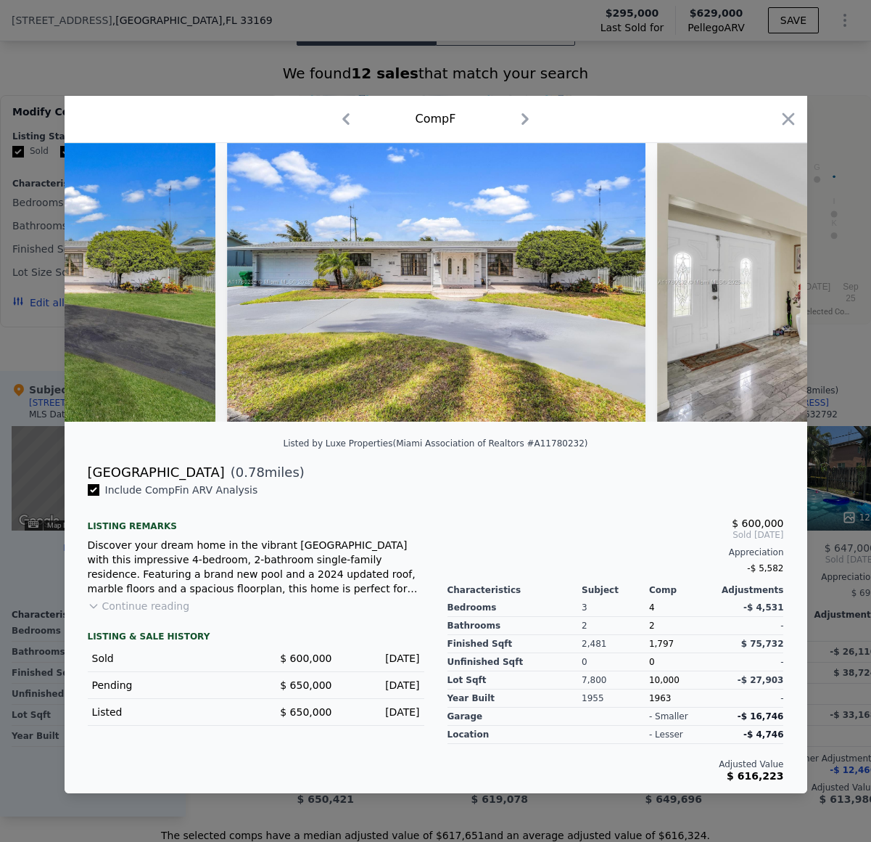
click at [765, 275] on img at bounding box center [866, 282] width 418 height 279
click at [765, 279] on icon at bounding box center [769, 282] width 29 height 29
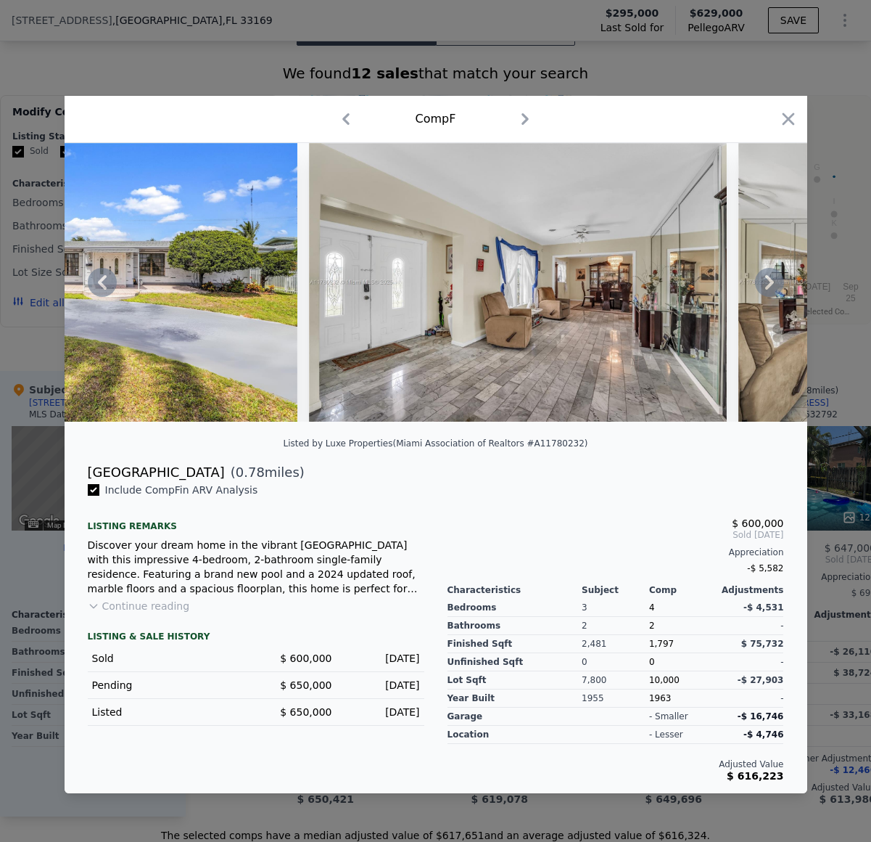
click at [765, 279] on icon at bounding box center [769, 282] width 29 height 29
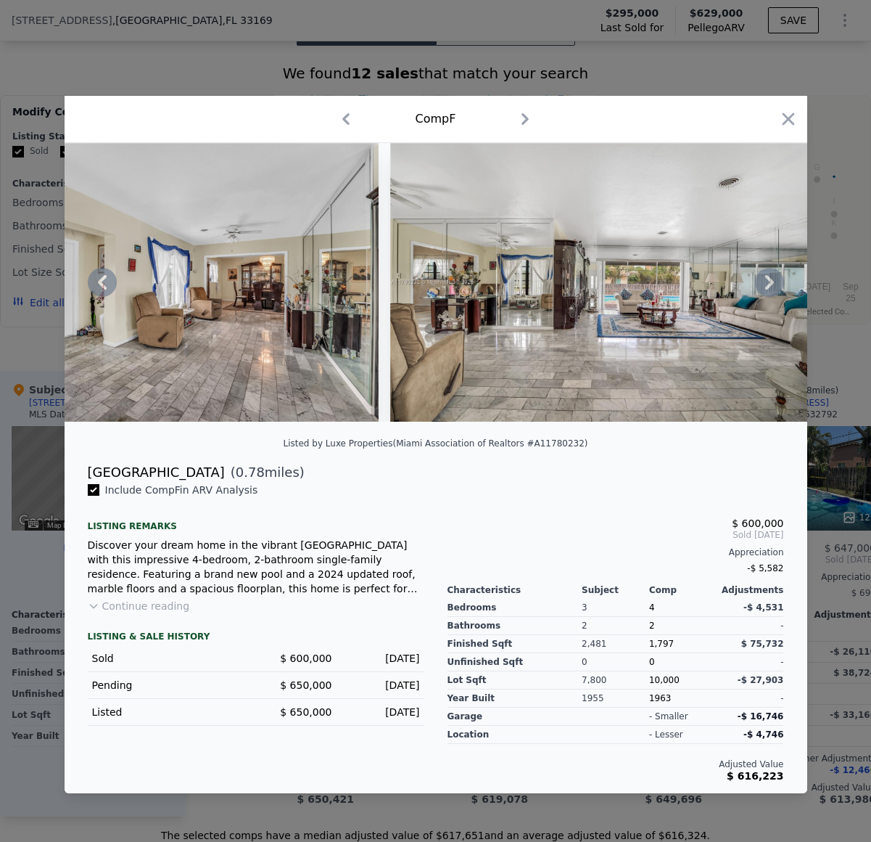
click at [765, 279] on icon at bounding box center [769, 282] width 29 height 29
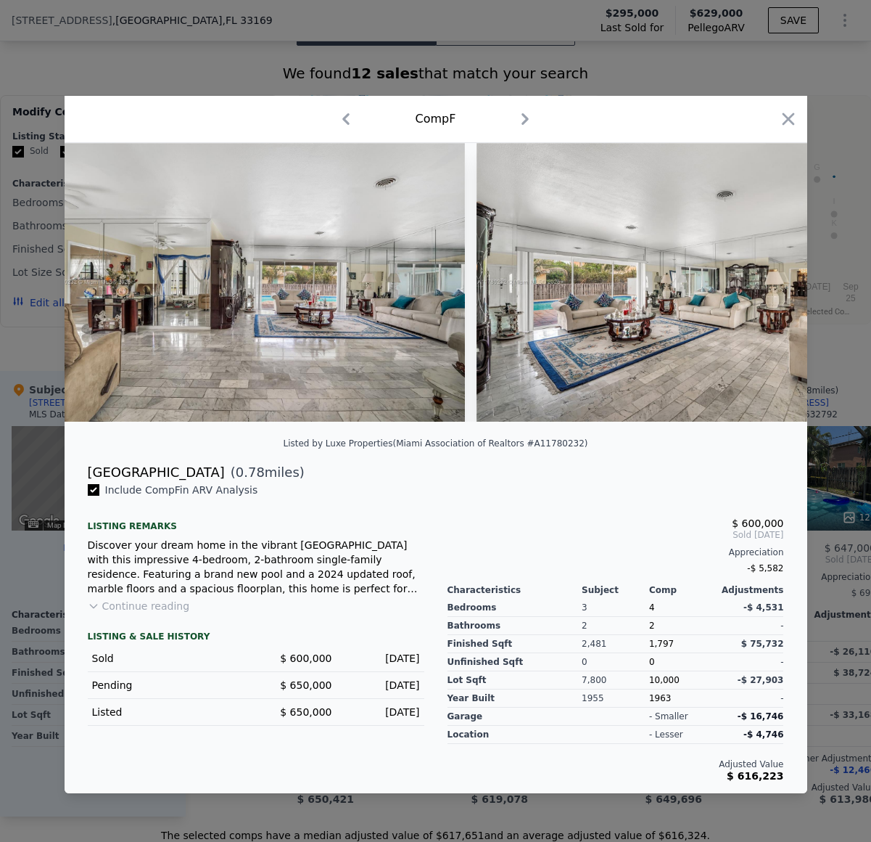
scroll to position [0, 1741]
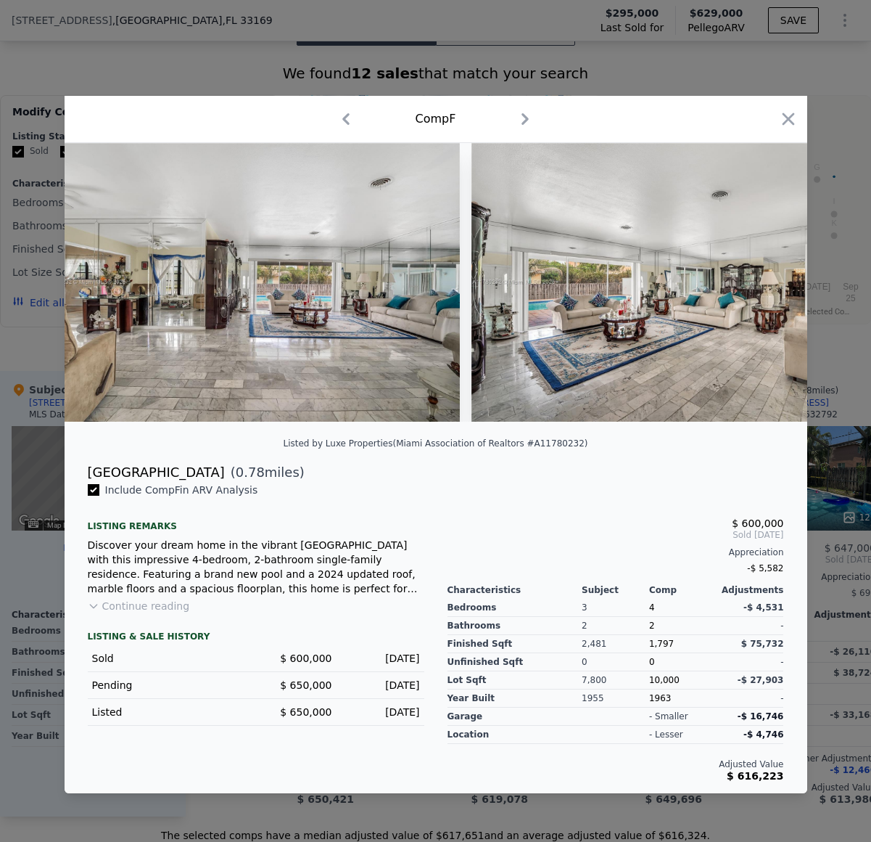
click at [765, 279] on div at bounding box center [436, 282] width 743 height 279
click at [765, 279] on icon at bounding box center [769, 282] width 29 height 29
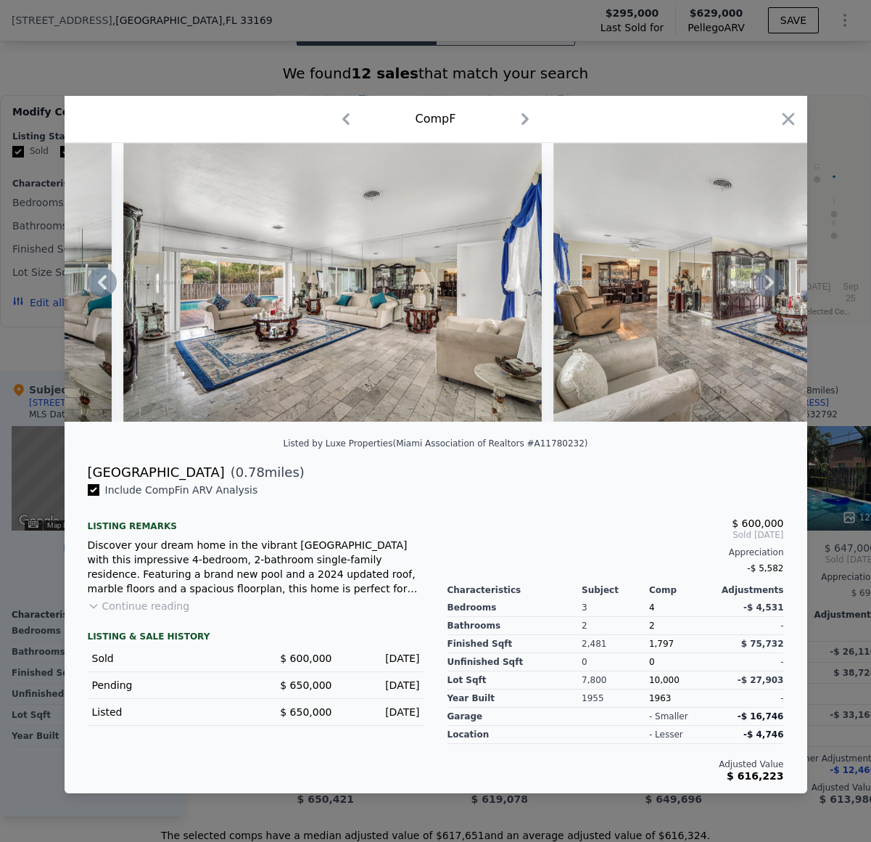
click at [765, 279] on icon at bounding box center [769, 282] width 29 height 29
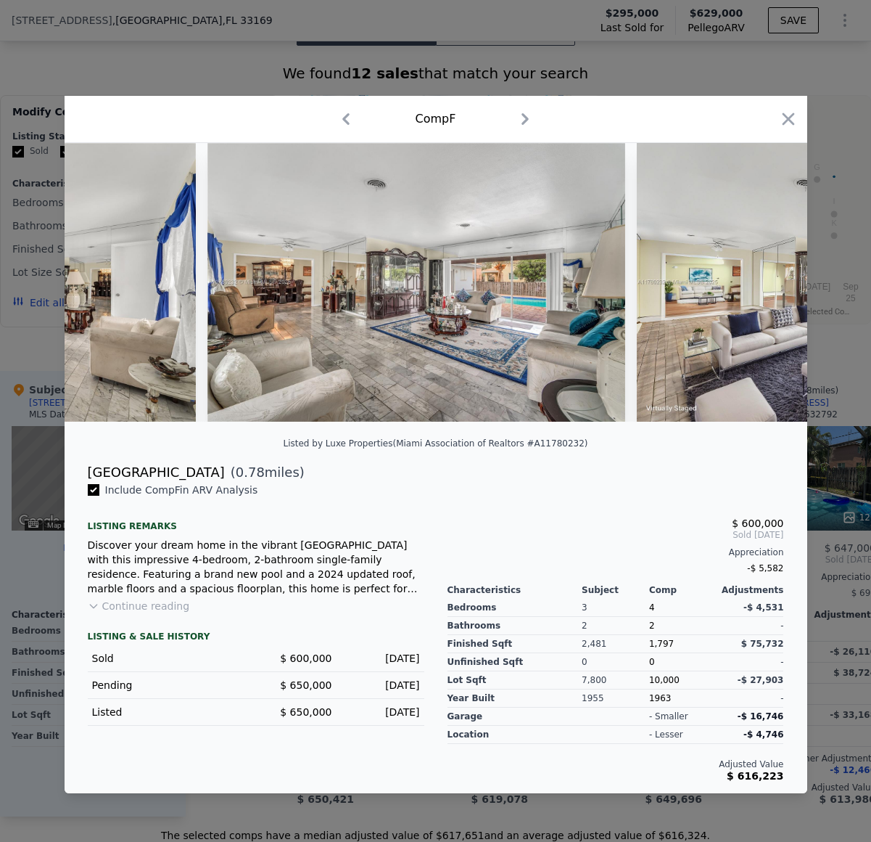
scroll to position [0, 2437]
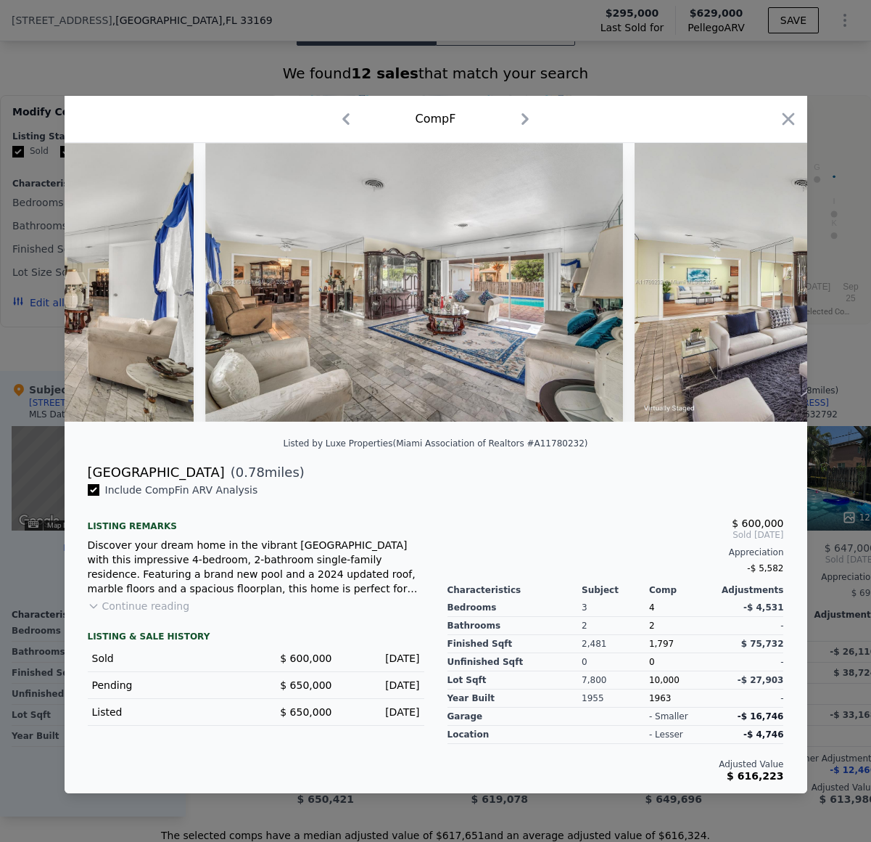
click at [765, 279] on img at bounding box center [844, 282] width 418 height 279
click at [522, 117] on icon "button" at bounding box center [525, 118] width 23 height 23
checkbox input "false"
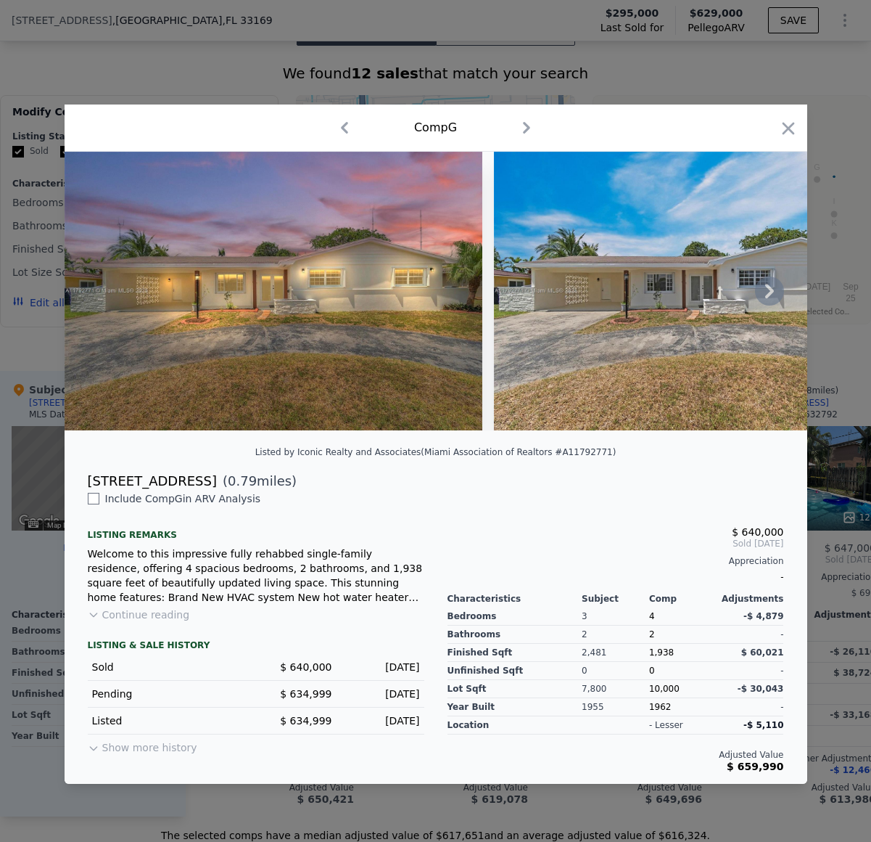
click at [762, 281] on icon at bounding box center [769, 290] width 29 height 29
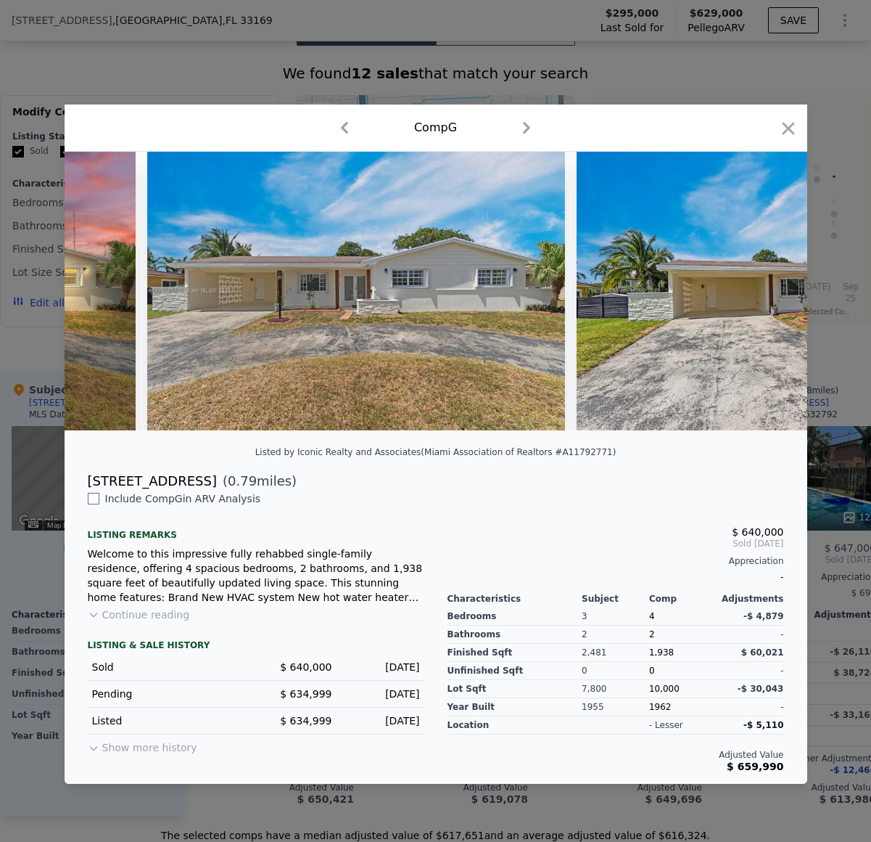
scroll to position [0, 348]
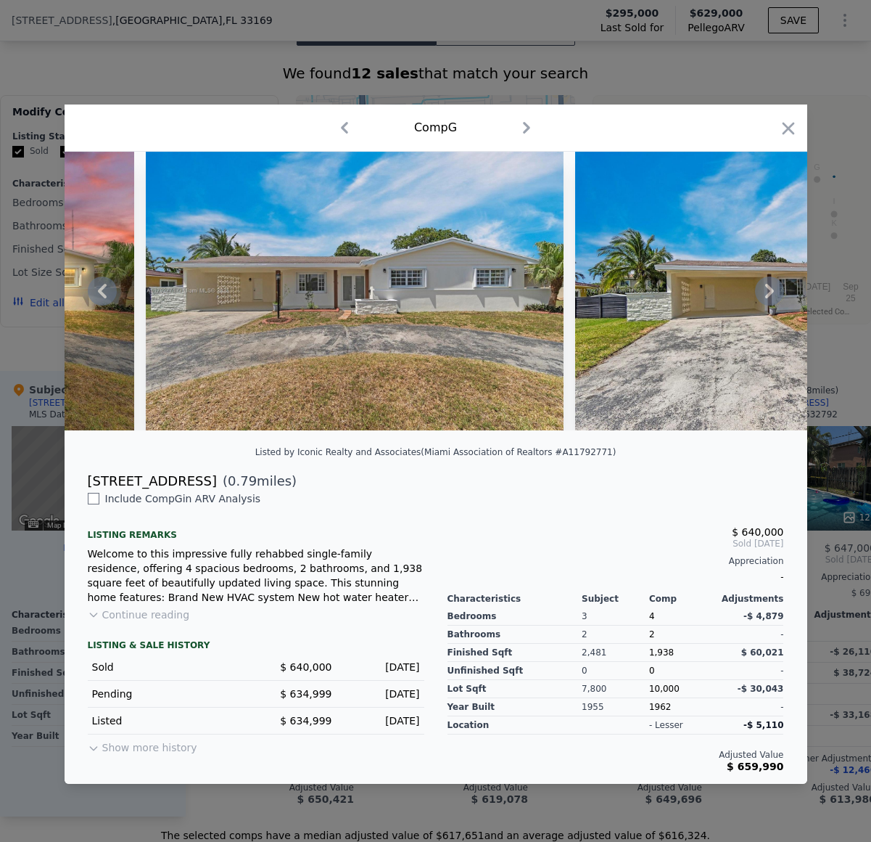
click at [762, 283] on icon at bounding box center [769, 290] width 29 height 29
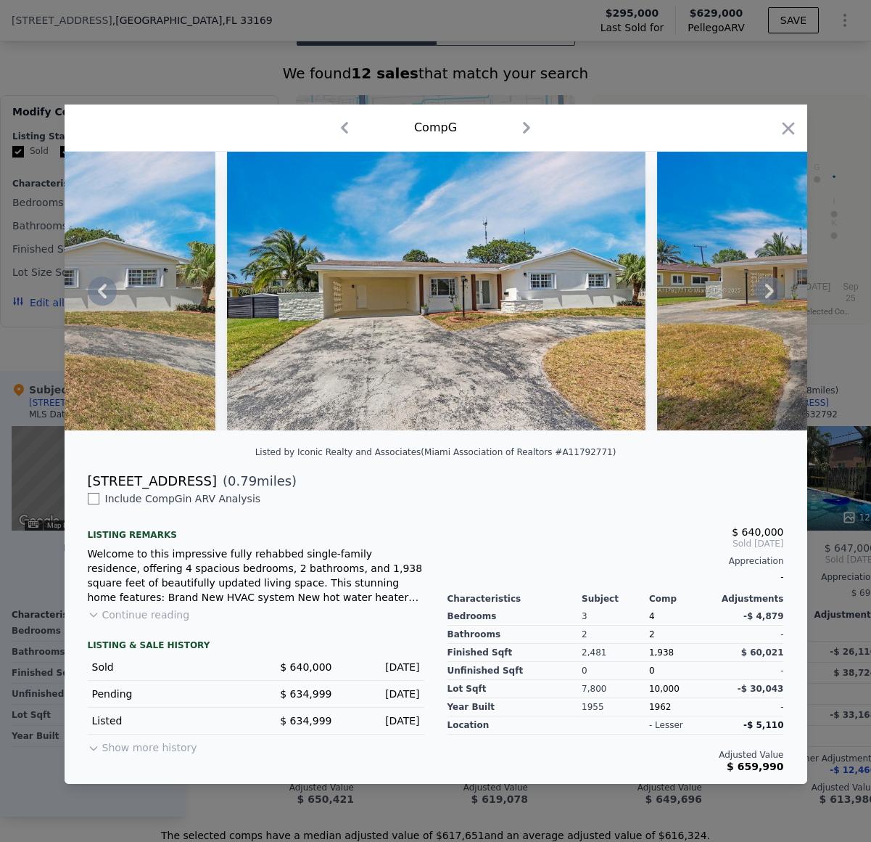
click at [762, 283] on icon at bounding box center [769, 290] width 29 height 29
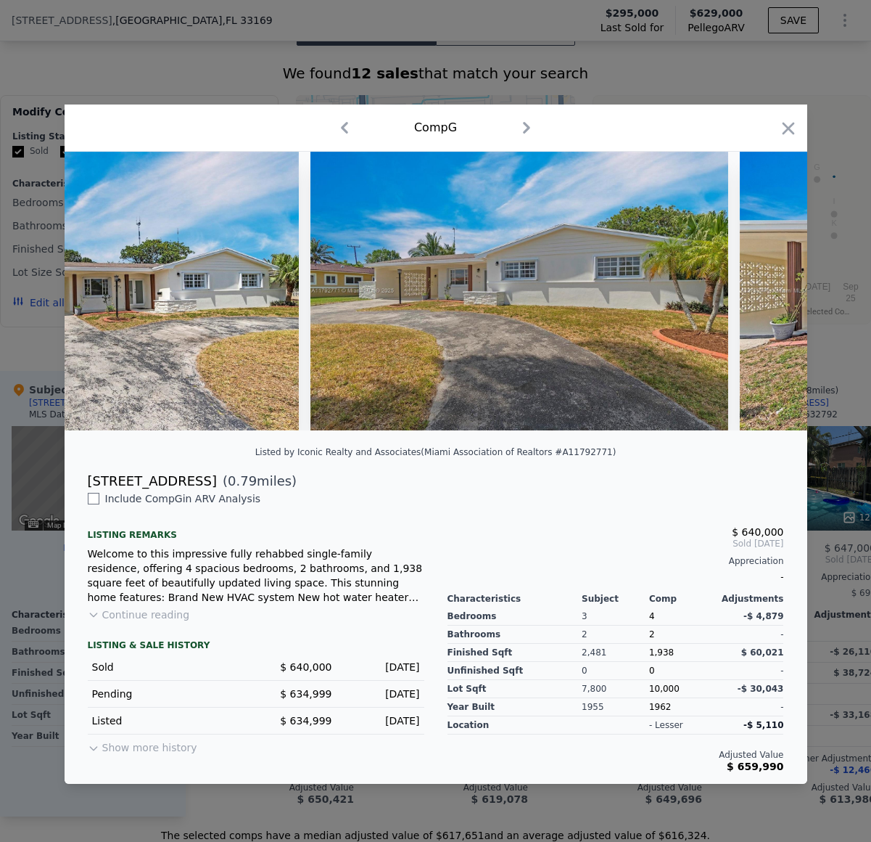
scroll to position [0, 1045]
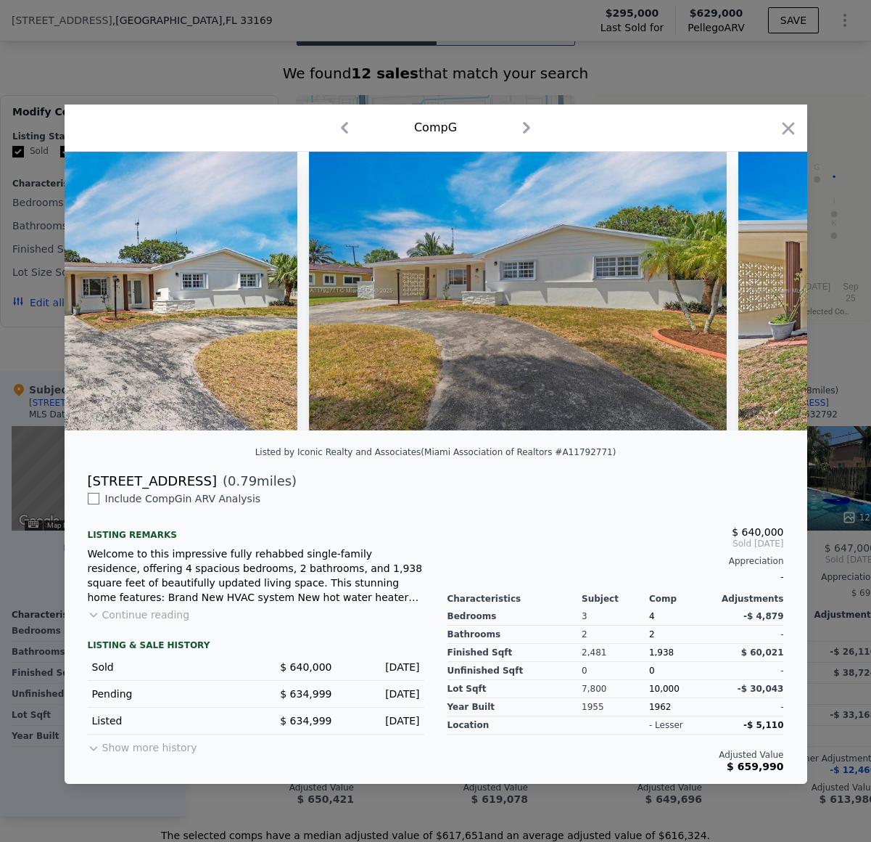
click at [762, 283] on div at bounding box center [436, 291] width 743 height 279
click at [762, 283] on icon at bounding box center [769, 290] width 29 height 29
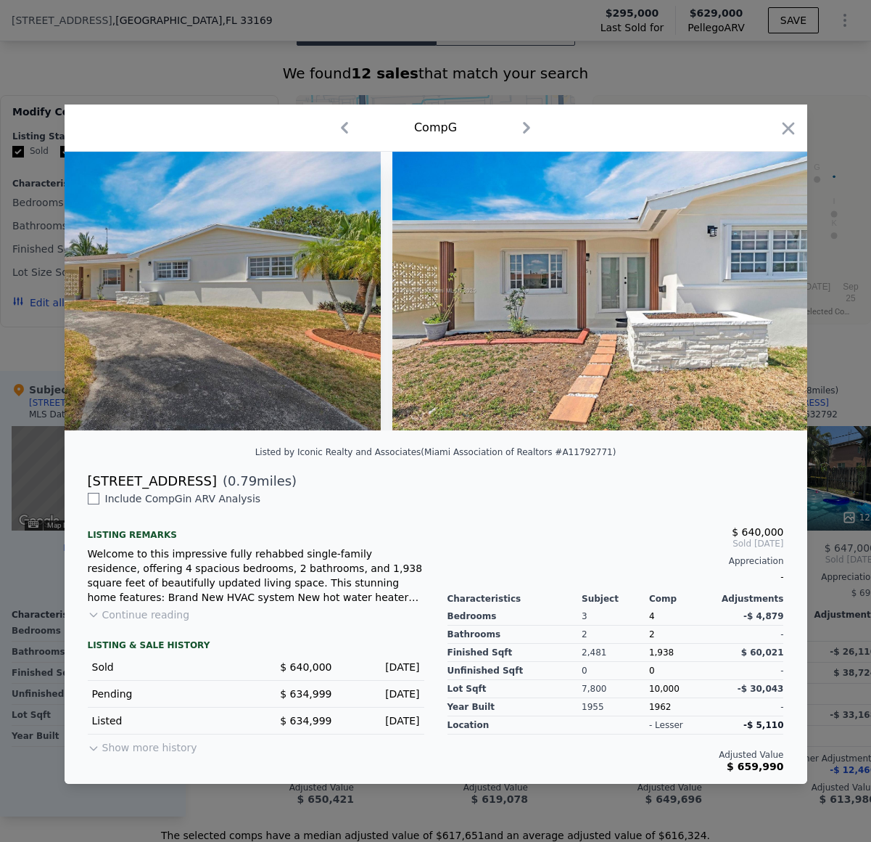
scroll to position [0, 1393]
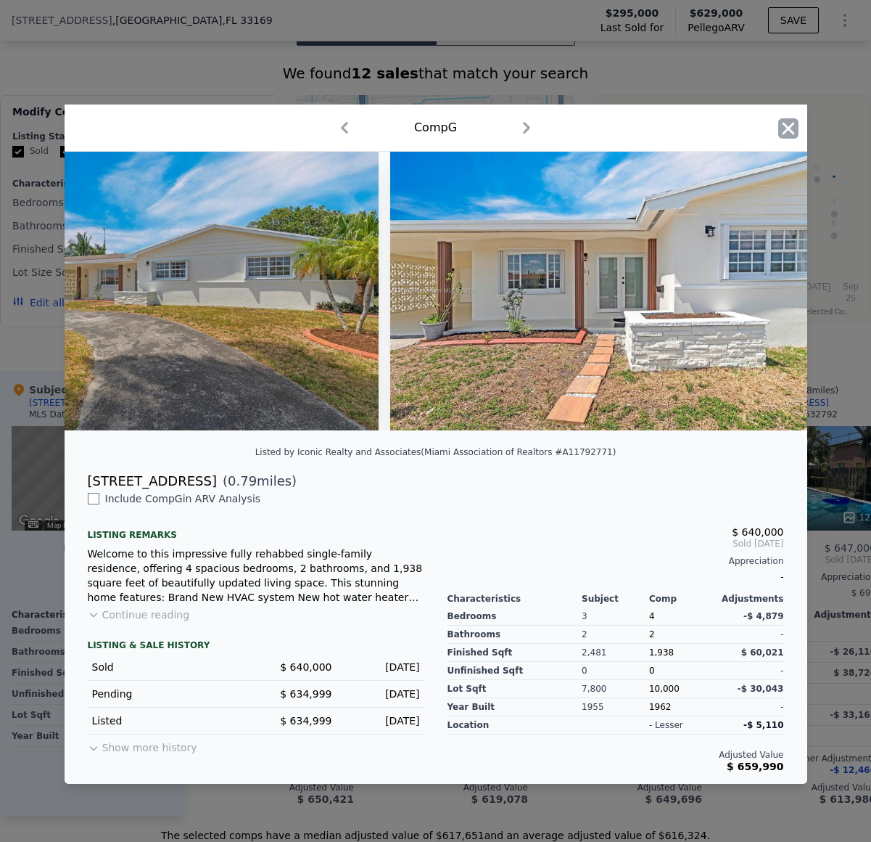
click at [786, 126] on icon "button" at bounding box center [788, 128] width 12 height 12
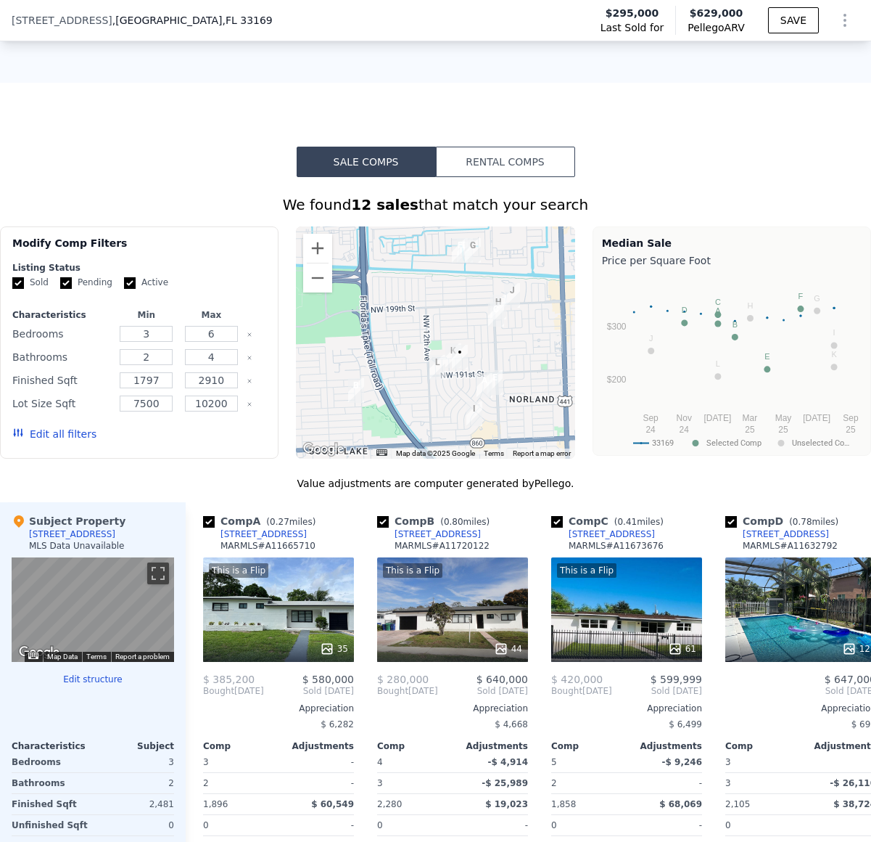
scroll to position [1101, 0]
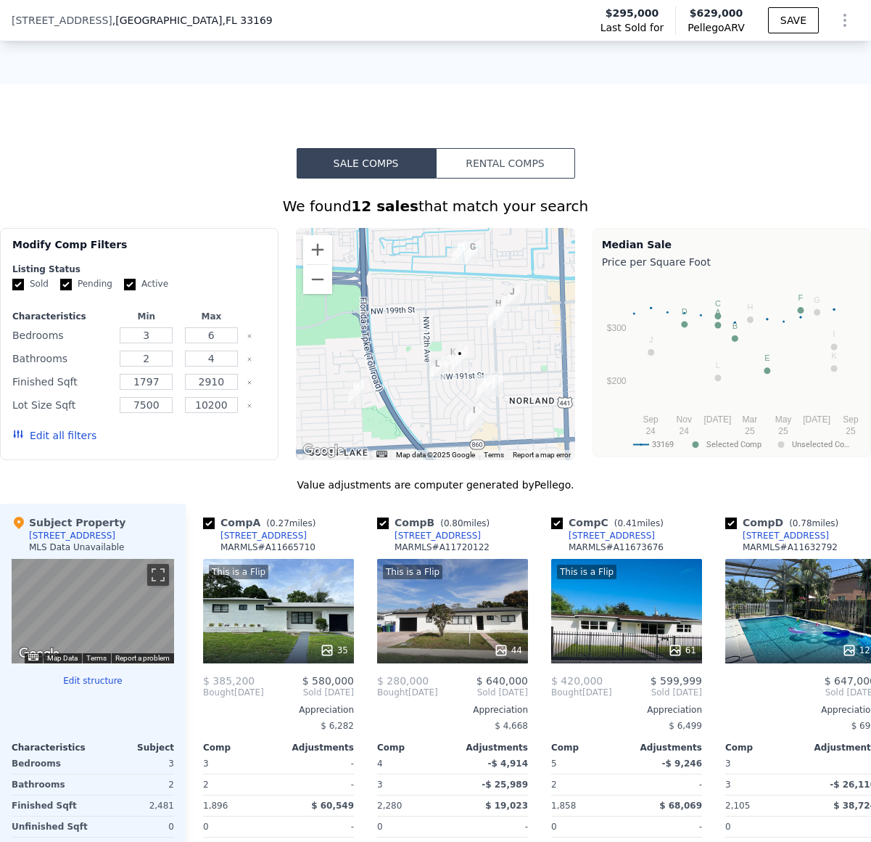
click at [208, 173] on div "Sale Comps Rental Comps We found 12 sales that match your search Filters Map Pr…" at bounding box center [435, 561] width 871 height 955
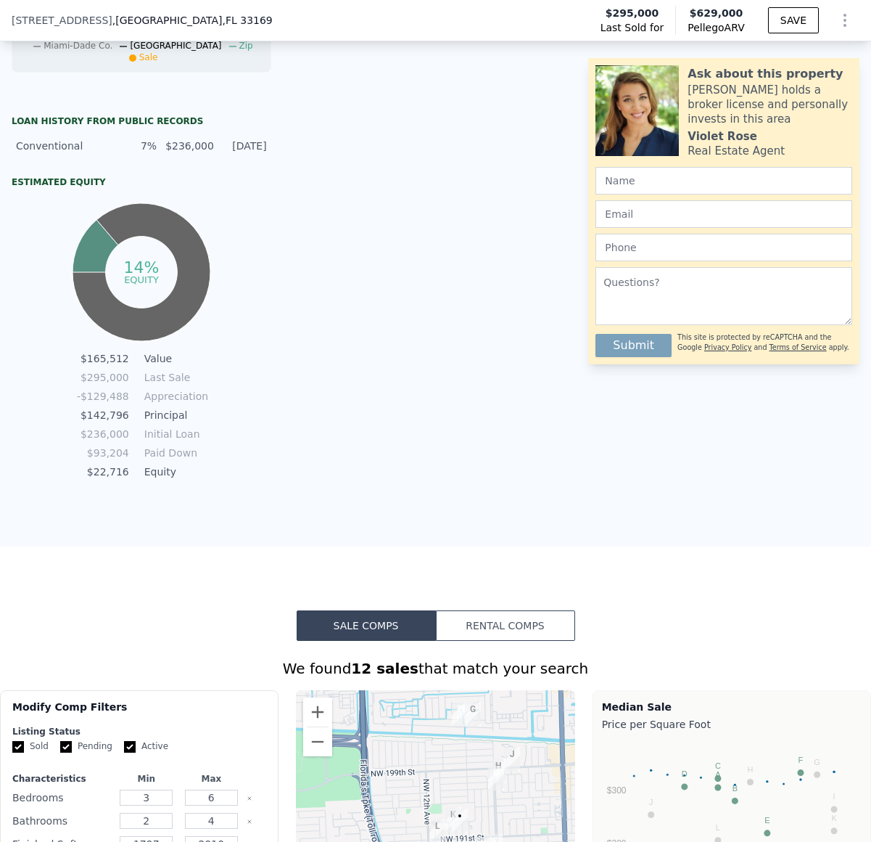
scroll to position [633, 0]
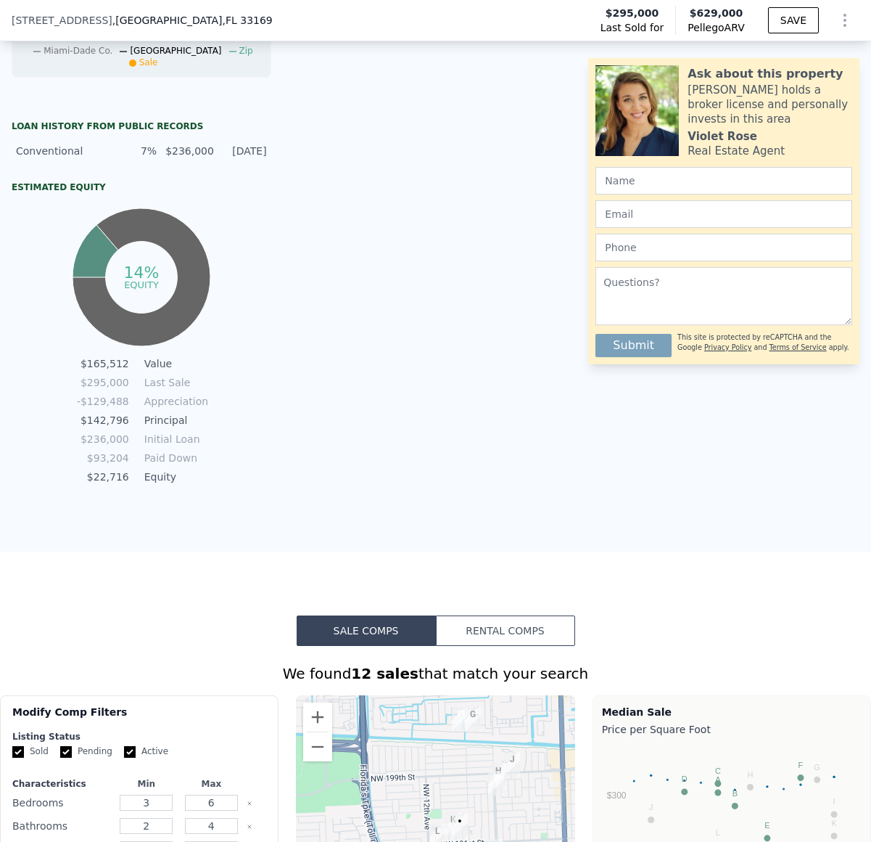
click at [491, 210] on div "Property details Finished Sqft 2,481 Bedrooms 3 Bathrooms 2 Year Built 1955 Yea…" at bounding box center [436, 120] width 283 height 734
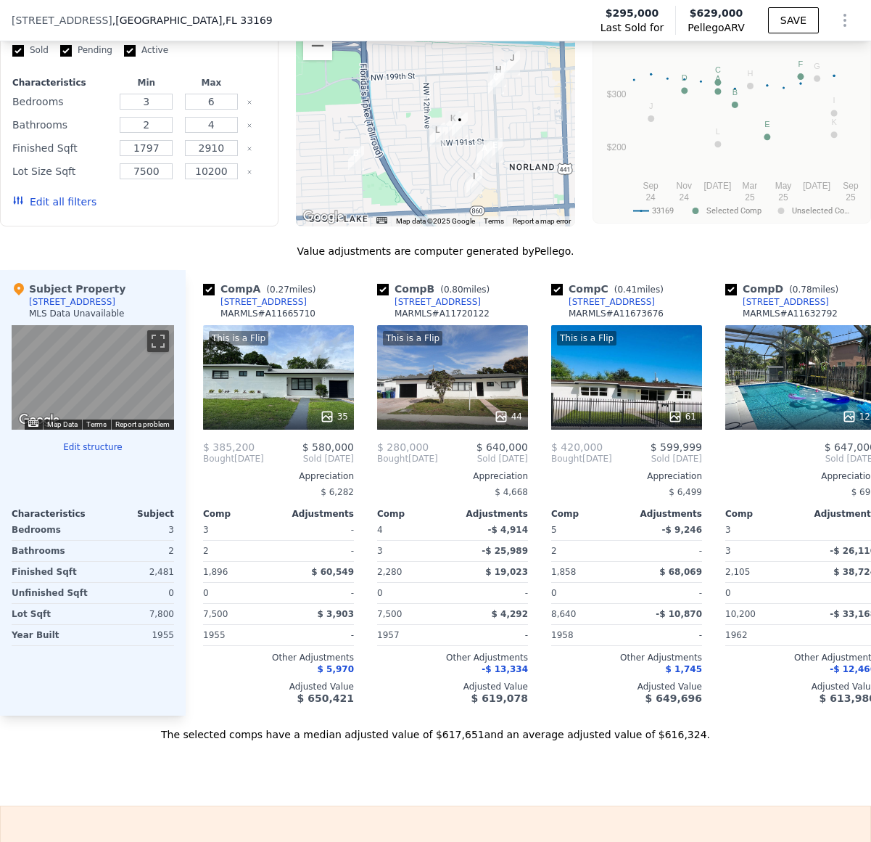
scroll to position [1349, 0]
